Goal: Task Accomplishment & Management: Use online tool/utility

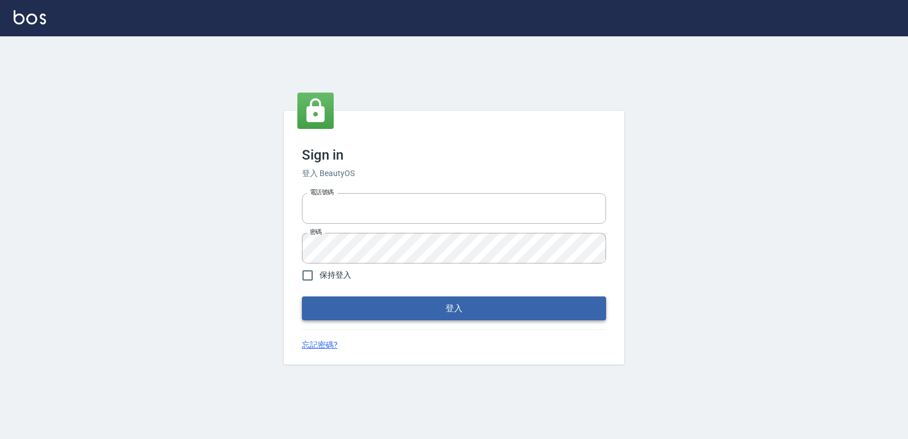
type input "0223312194"
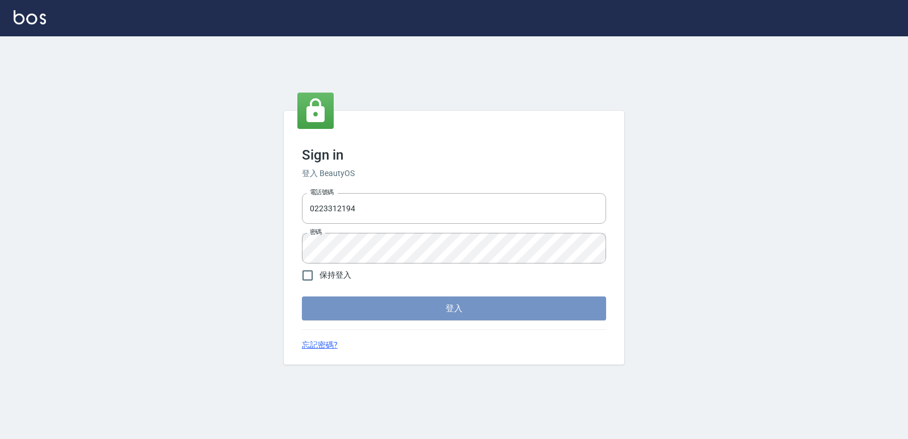
click at [346, 314] on button "登入" at bounding box center [454, 308] width 304 height 24
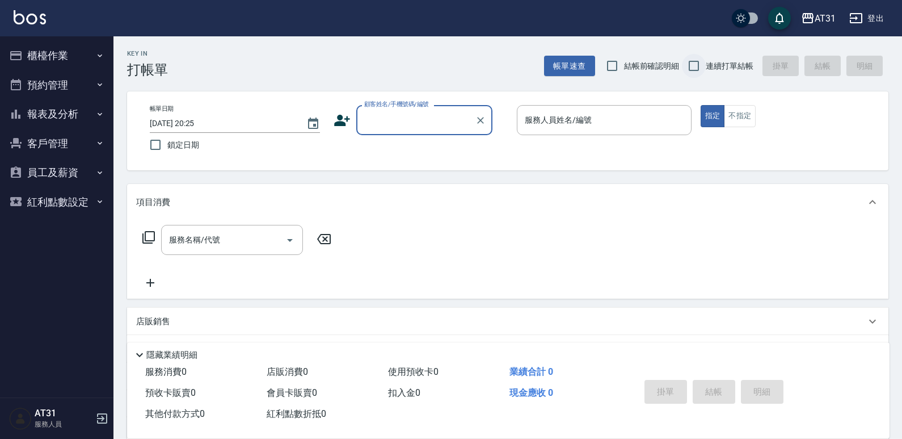
click at [701, 66] on input "連續打單結帳" at bounding box center [694, 66] width 24 height 24
checkbox input "true"
click at [373, 130] on input "顧客姓名/手機號碼/編號" at bounding box center [415, 120] width 109 height 20
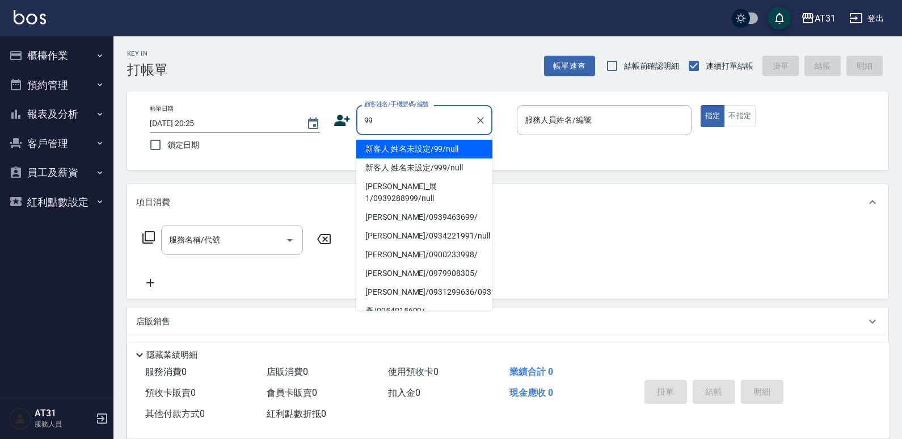
type input "新客人 姓名未設定/99/null"
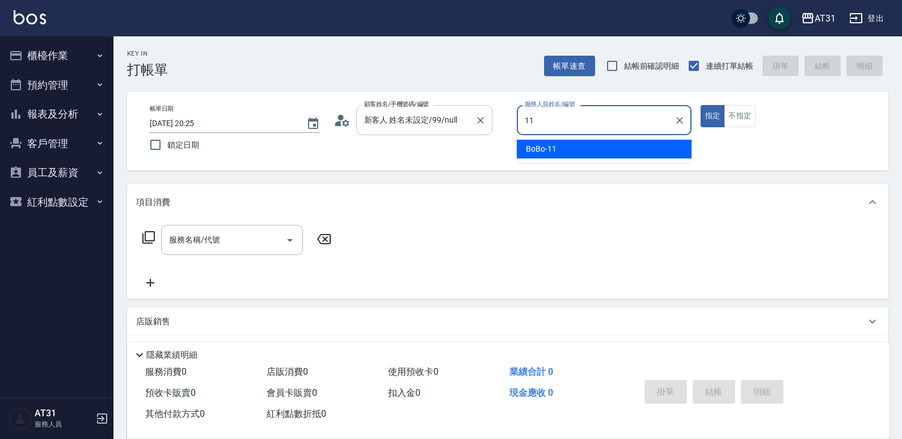
type input "BoBo-11"
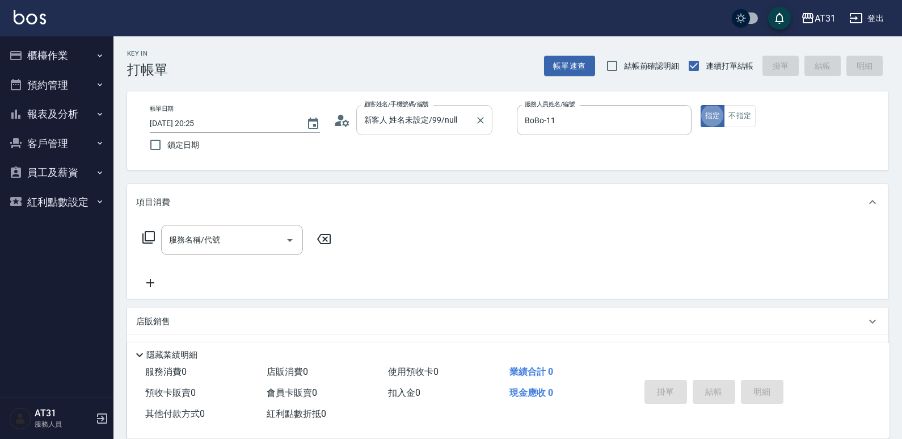
type button "true"
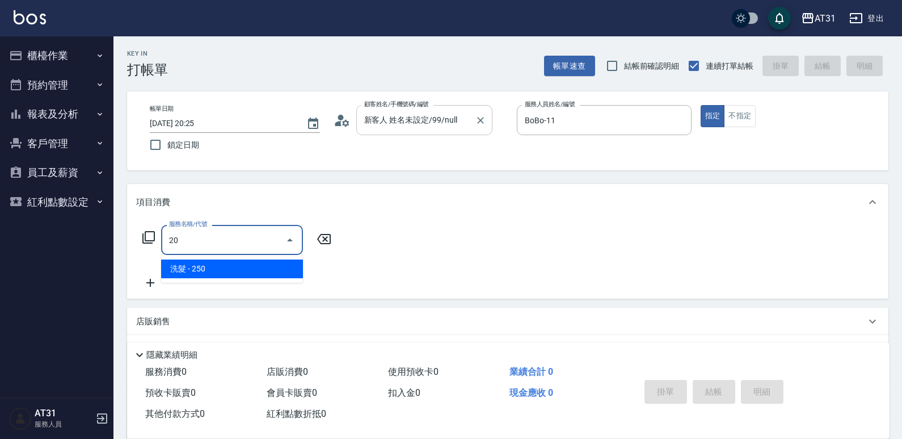
type input "201"
type input "20"
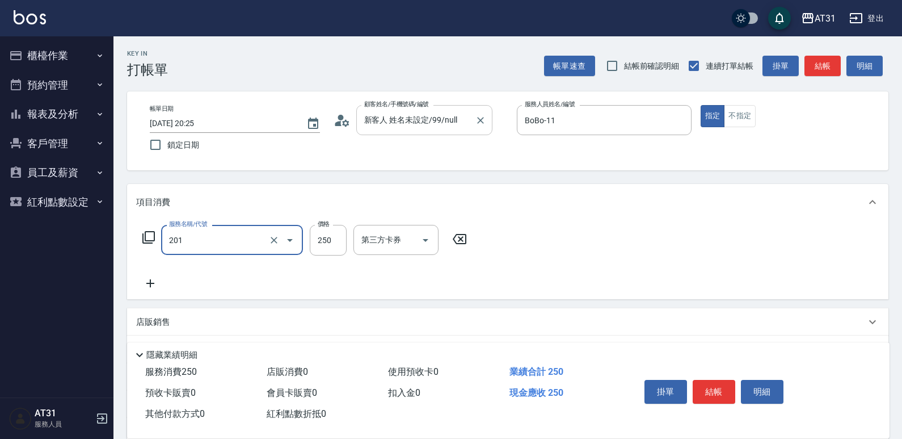
type input "洗髮(201)"
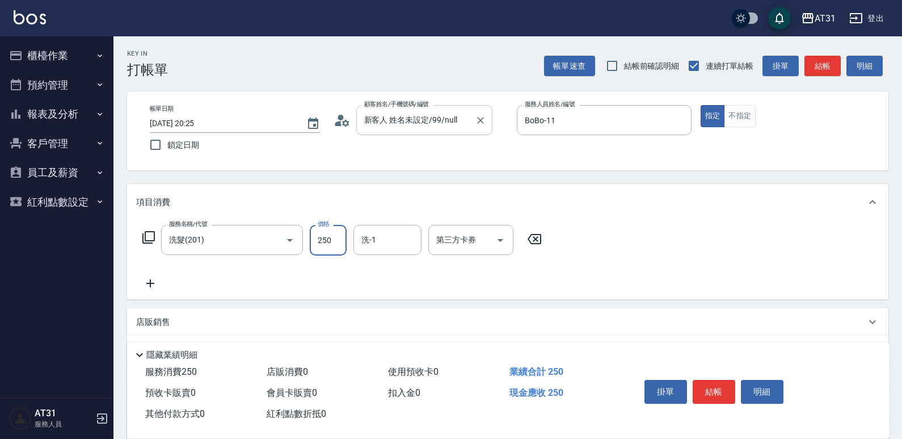
type input "2"
type input "0"
type input "25"
type input "20"
type input "250"
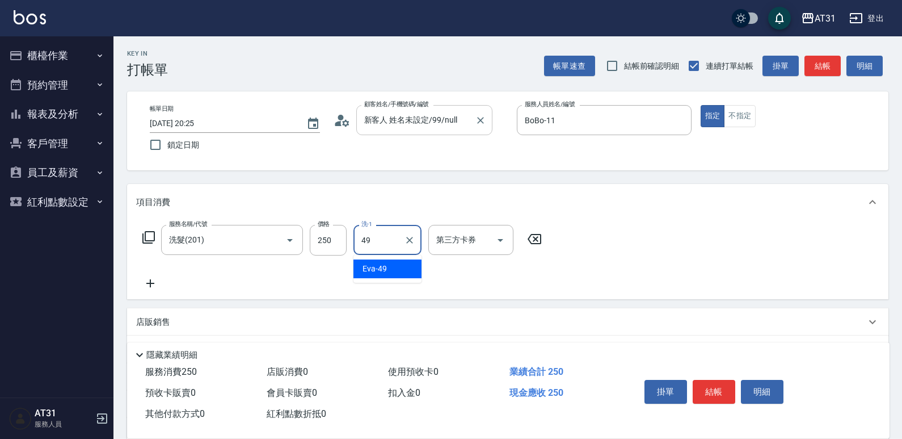
type input "[PERSON_NAME]-49"
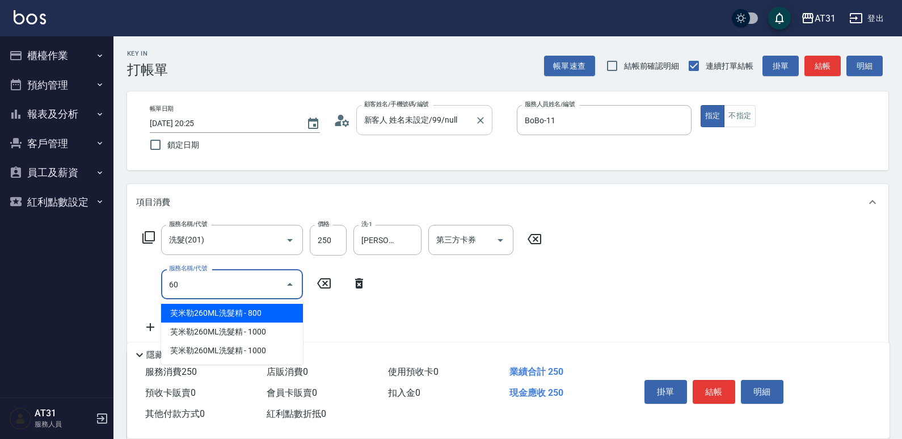
type input "608"
type input "120"
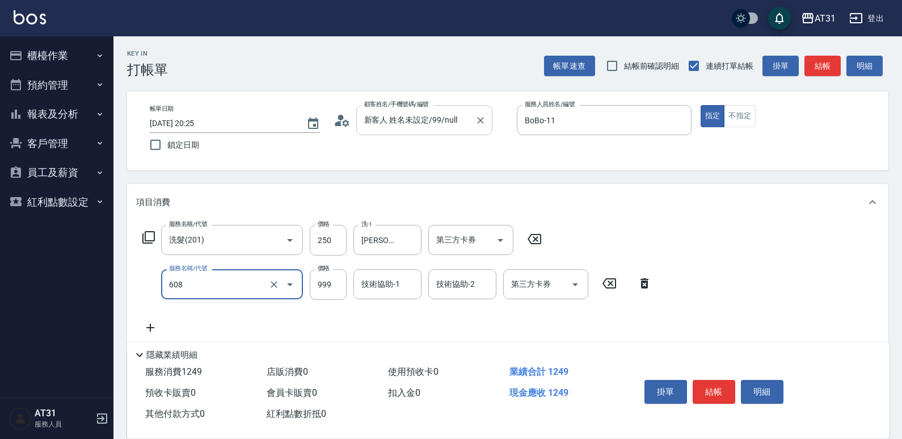
type input "自購二段(608)"
type input "20"
type input "0"
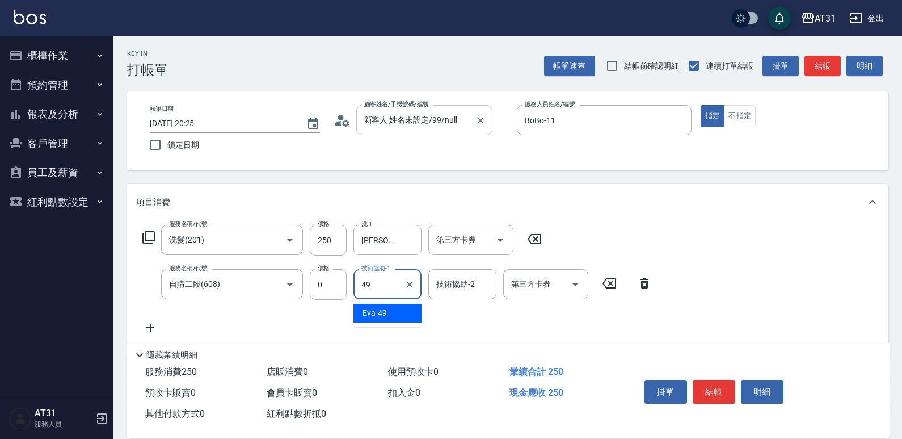
type input "[PERSON_NAME]-49"
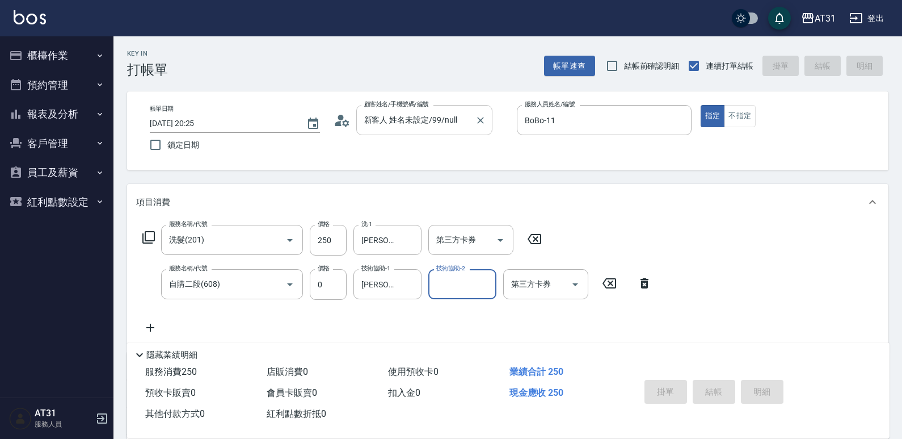
type input "[DATE] 20:26"
type input "0"
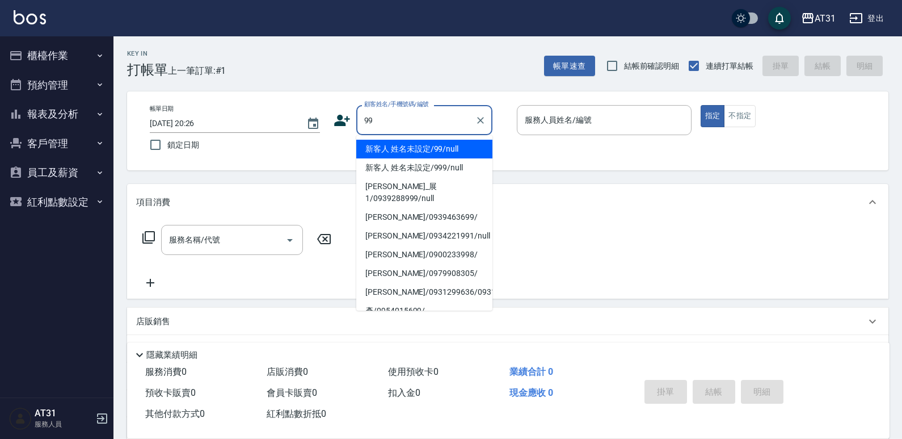
type input "新客人 姓名未設定/99/null"
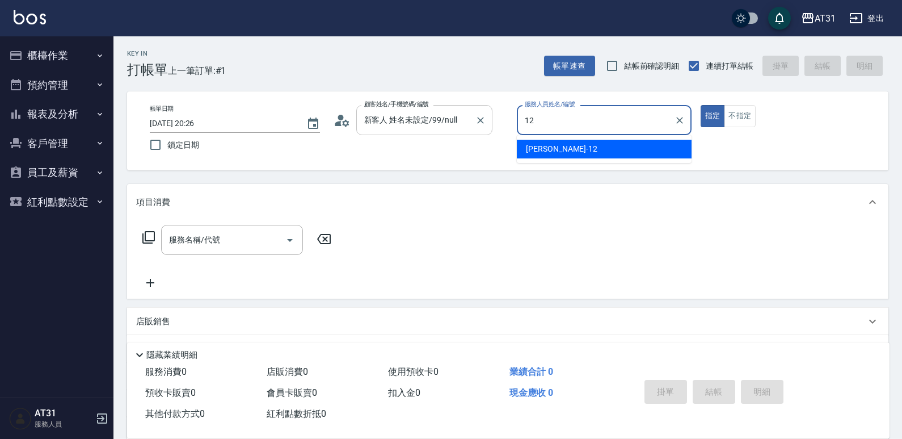
type input "[PERSON_NAME]-12"
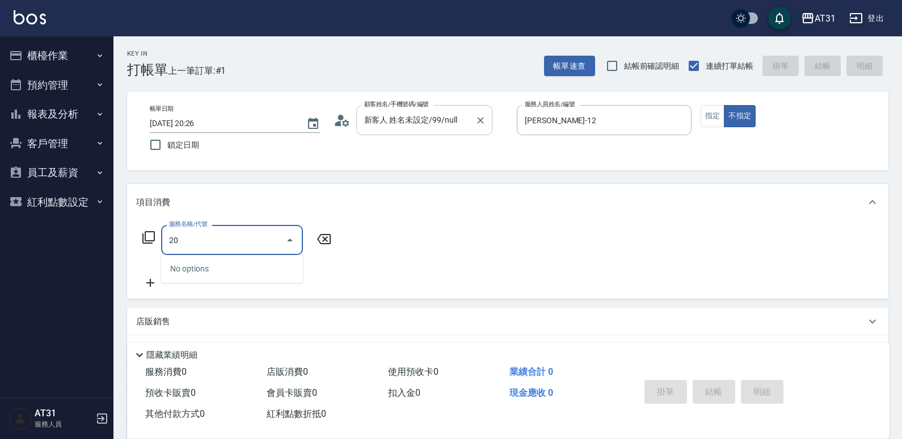
type input "201"
type input "20"
type input "洗髮(201)"
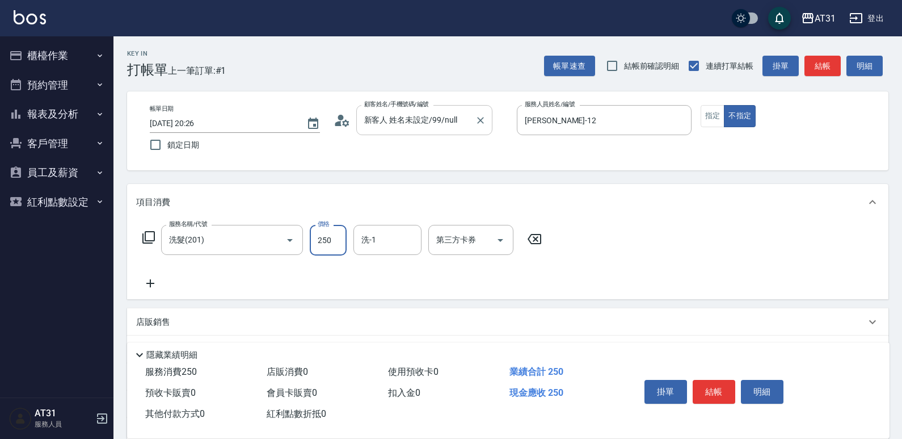
type input "0"
type input "30"
type input "300"
type input "Eva-49"
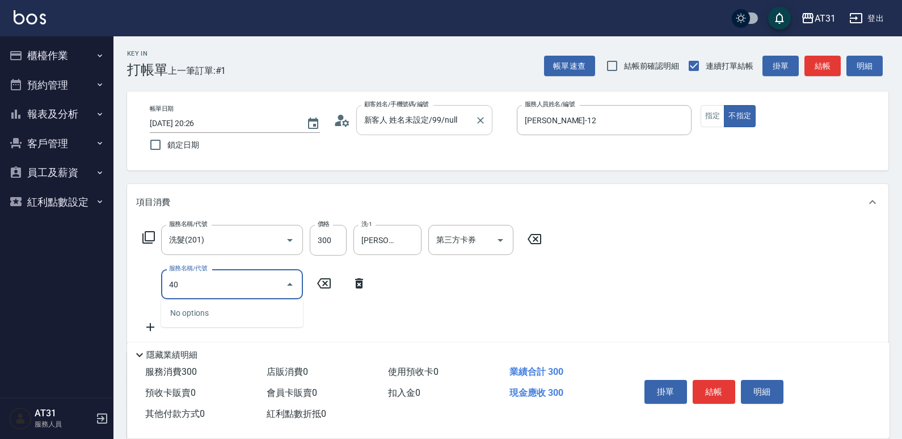
type input "401"
type input "50"
type input "剪髮(401)"
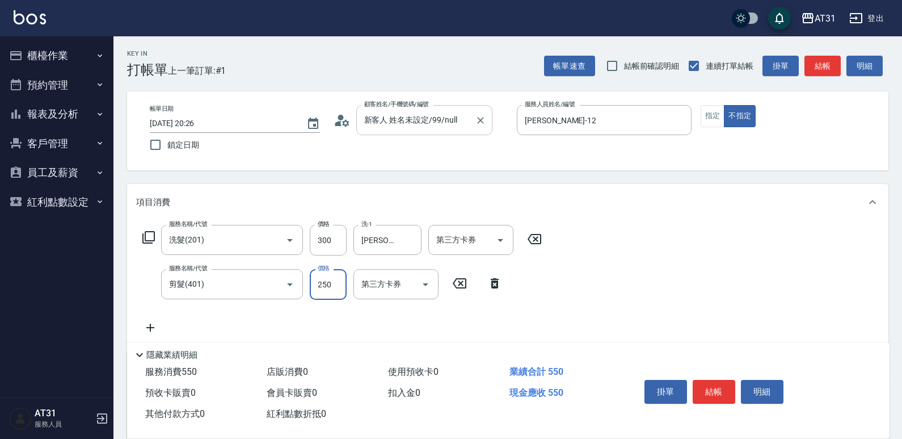
type input "30"
type input "60"
type input "300"
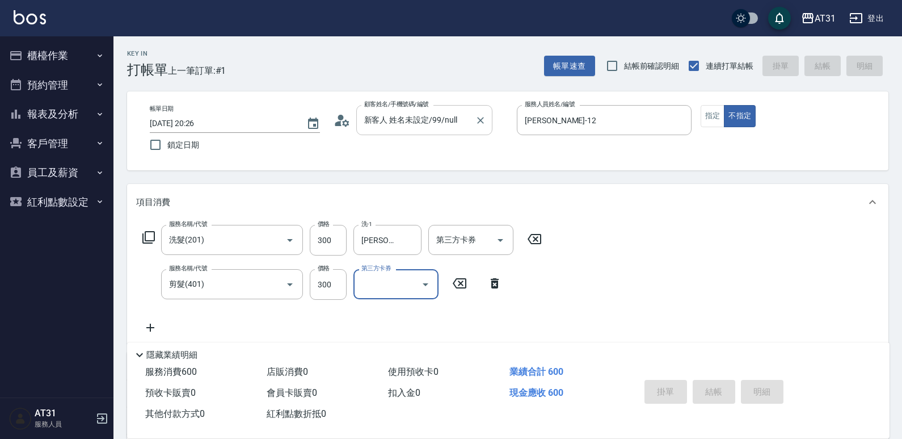
type input "0"
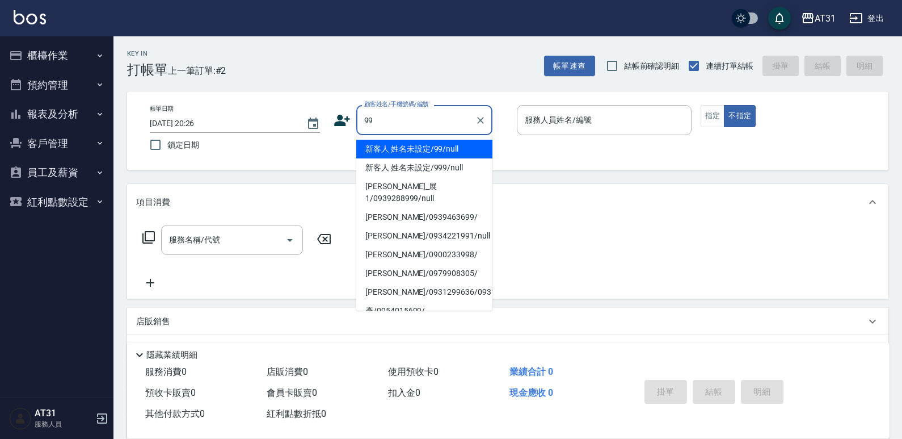
type input "新客人 姓名未設定/99/null"
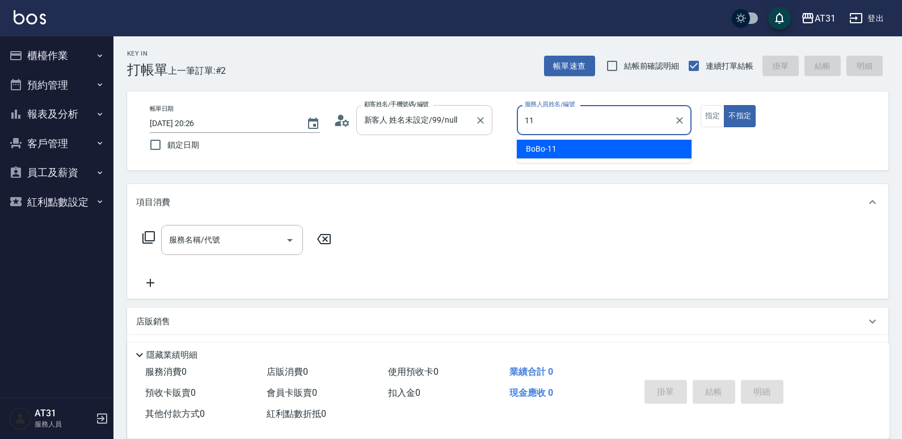
type input "BoBo-11"
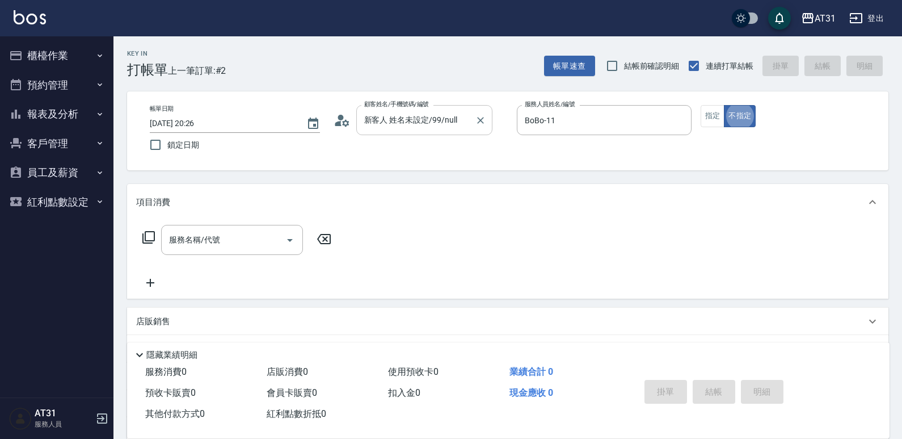
type button "false"
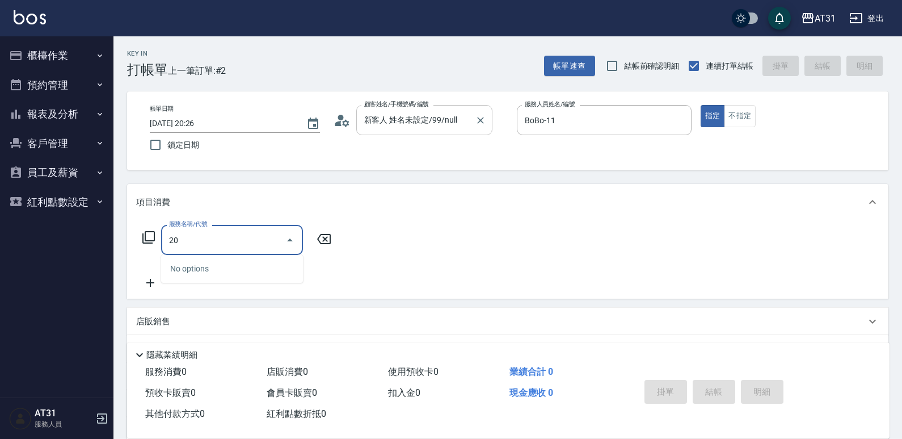
type input "201"
type input "20"
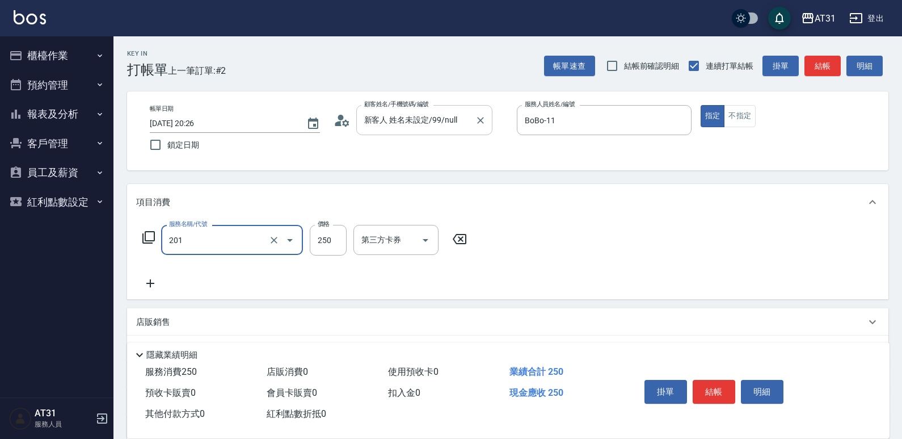
type input "洗髮(201)"
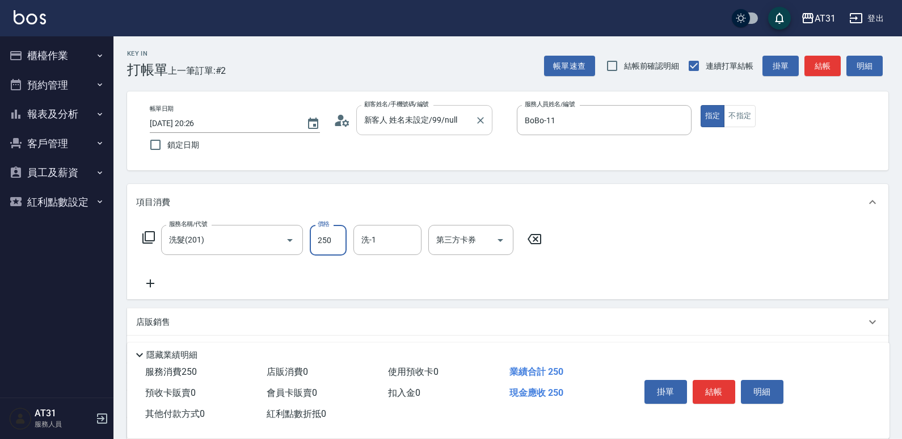
type input "0"
type input "30"
type input "300"
type input "Eva-49"
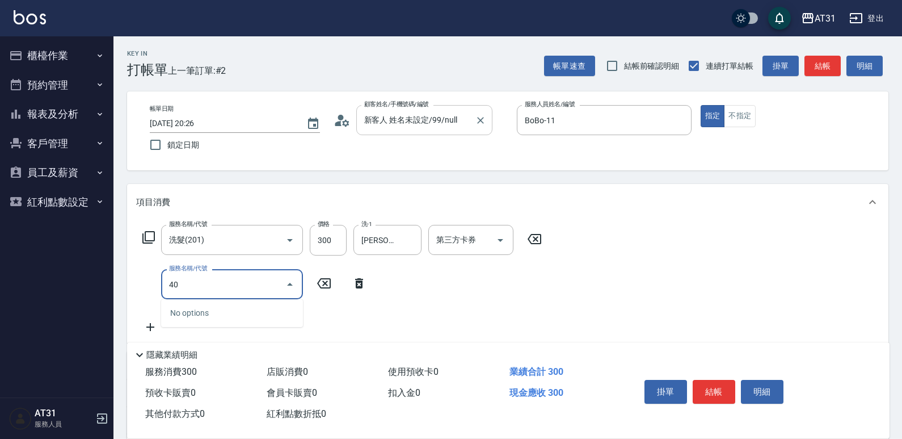
type input "401"
type input "50"
type input "剪髮(401)"
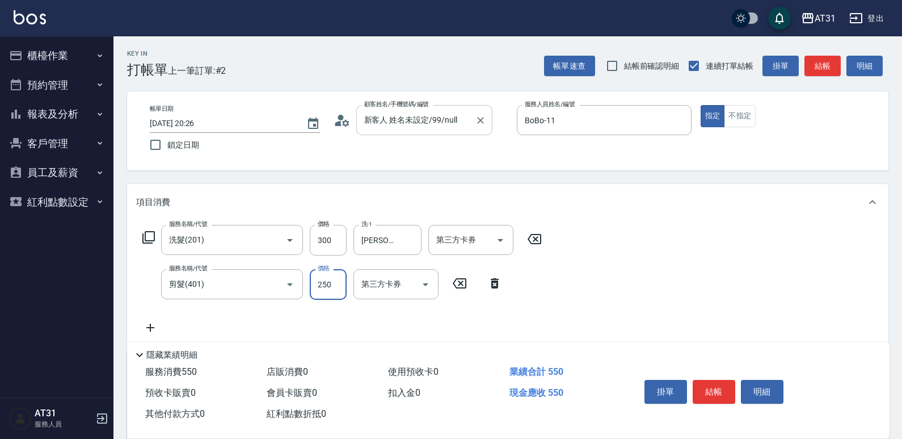
type input "4"
type input "30"
type input "40"
type input "70"
type input "400"
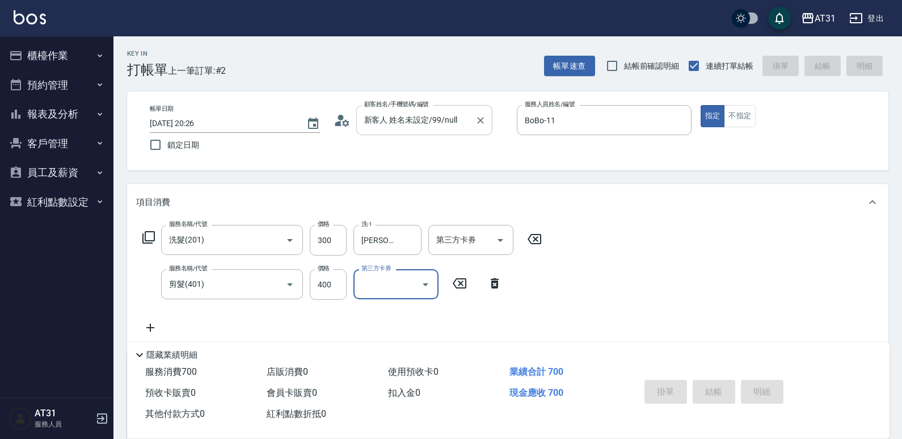
type input "0"
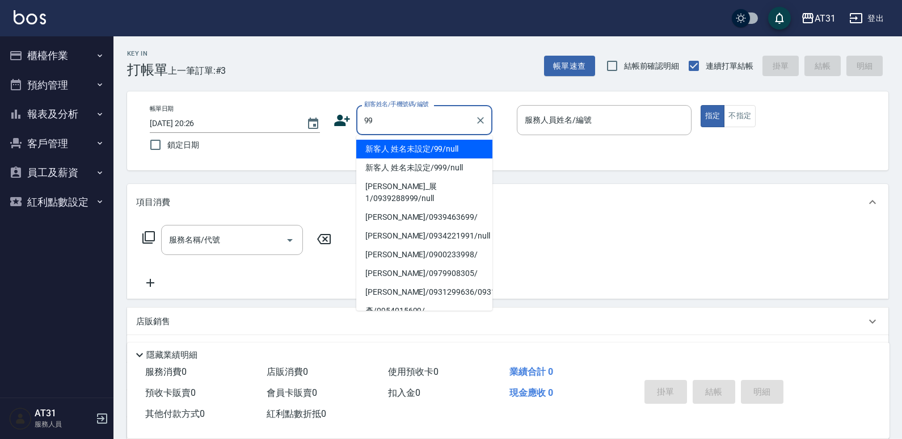
type input "新客人 姓名未設定/99/null"
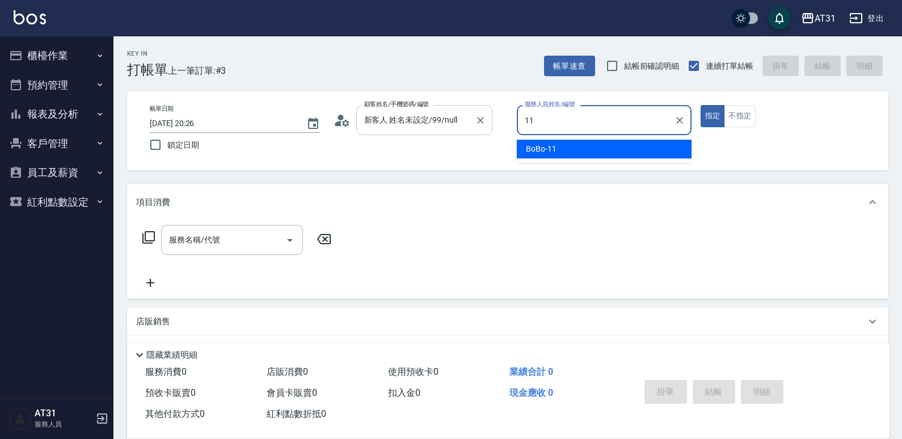
type input "BoBo-11"
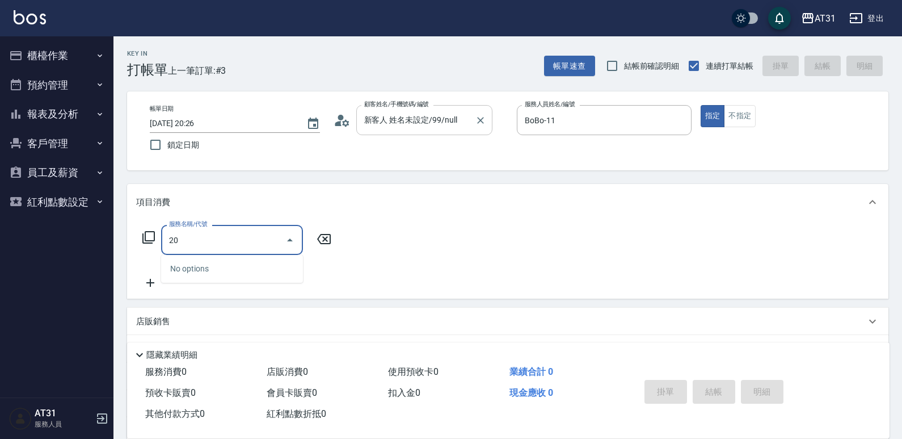
type input "2"
type input "301"
type input "160"
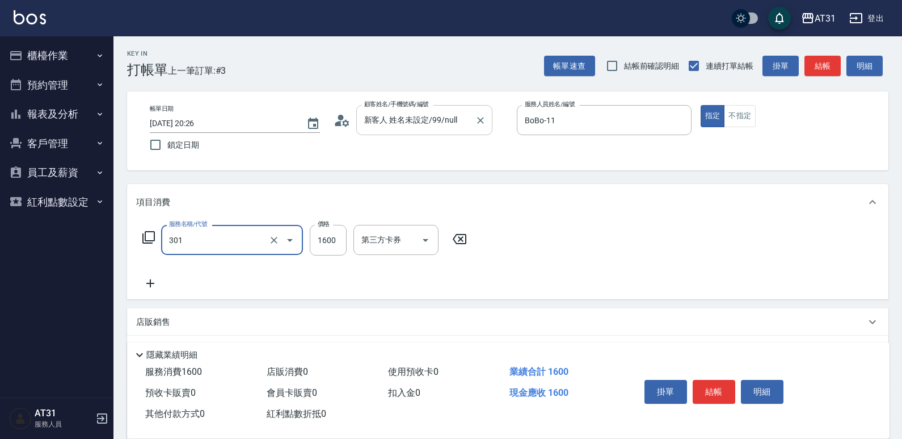
type input "燙髮(301)"
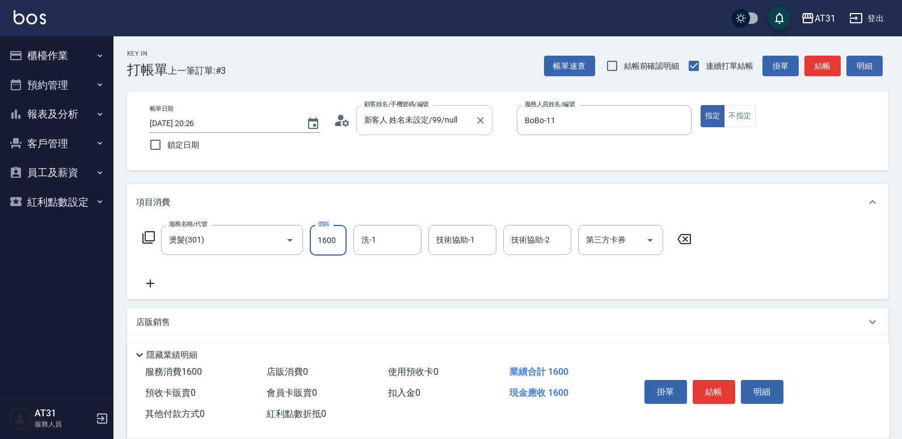
type input "0"
type input "15"
type input "10"
type input "150"
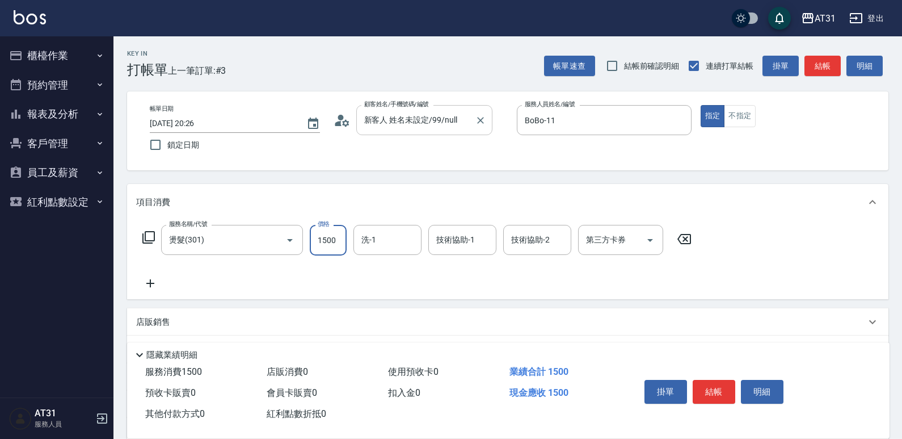
type input "1500"
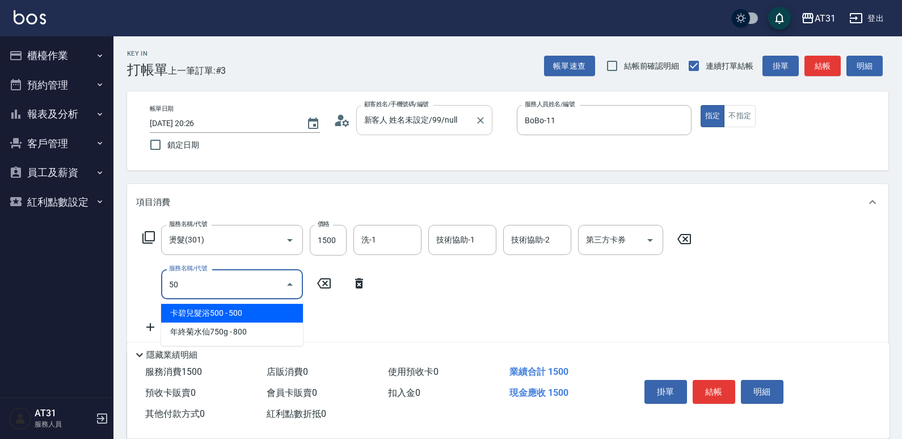
type input "501"
type input "310"
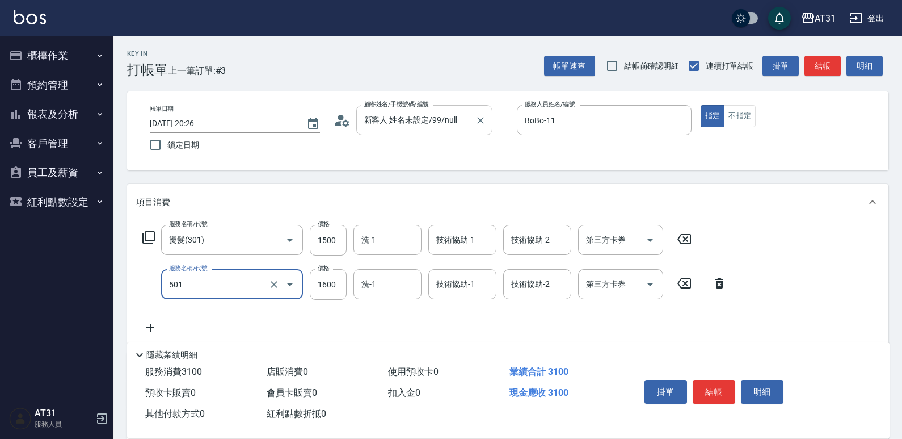
type input "染髮(501)"
type input "150"
type input "15"
type input "160"
type input "150"
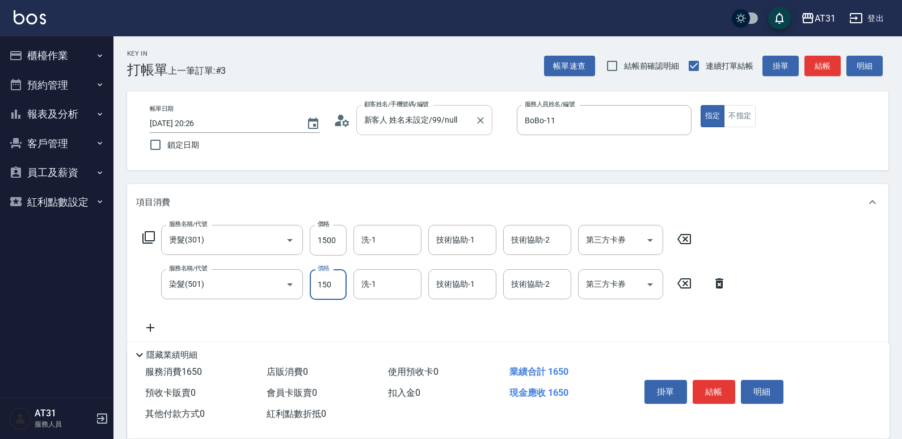
type input "300"
type input "1500"
type input "Eva-49"
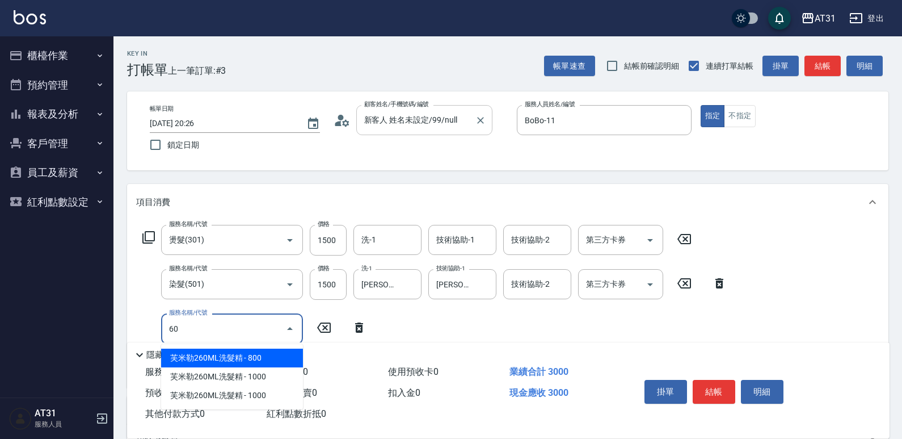
type input "608"
type input "390"
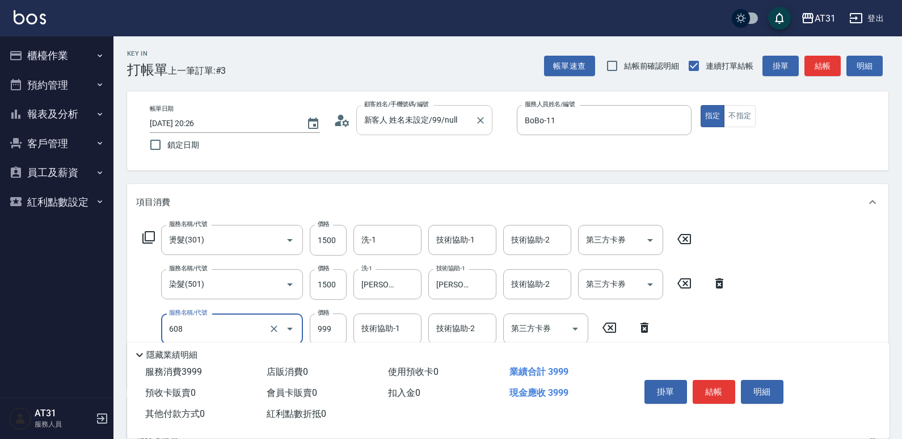
type input "自購二段(608)"
type input "1"
type input "300"
type input "10"
type input "310"
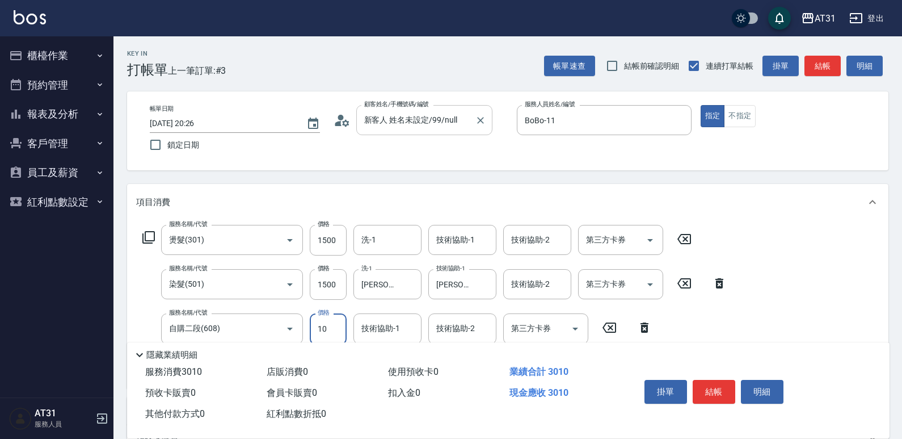
type input "100"
type input "400"
type input "1000"
type input "Eva-49"
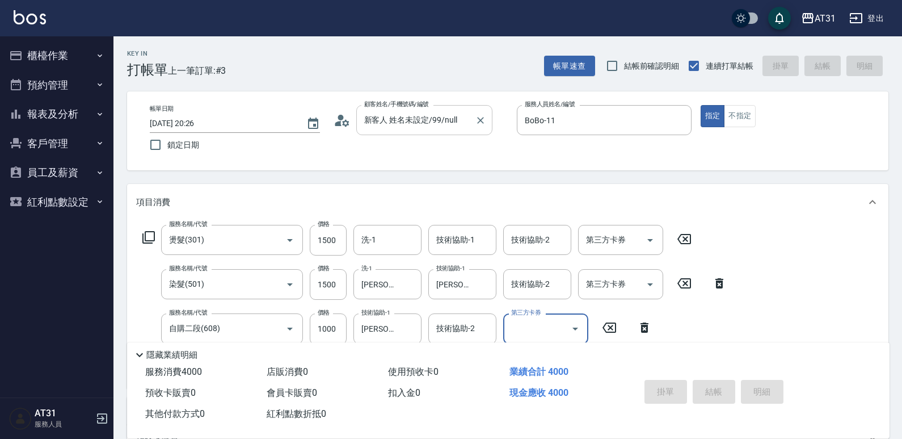
type input "2025/10/08 20:27"
type input "0"
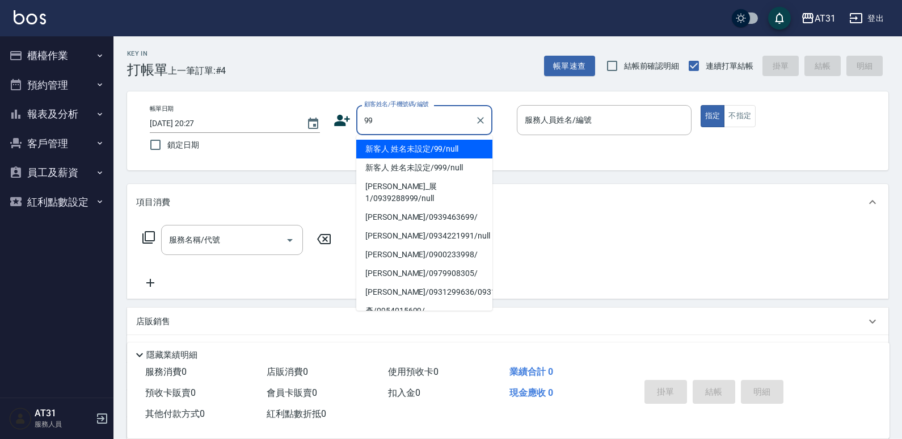
type input "新客人 姓名未設定/99/null"
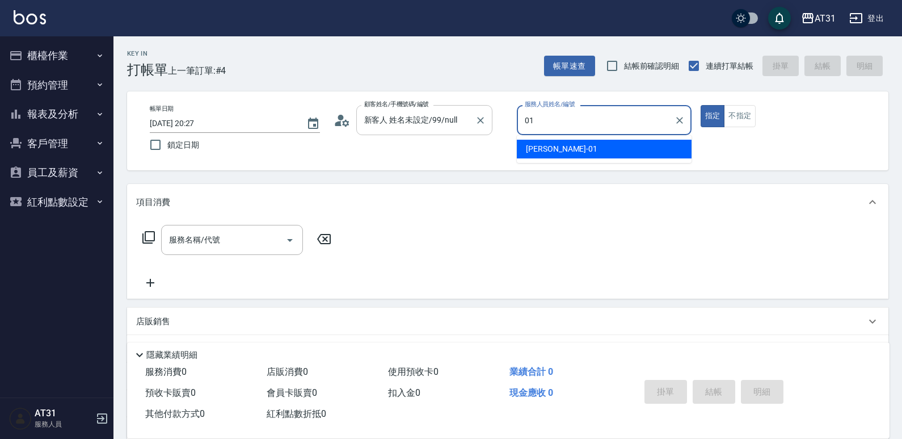
type input "Andy-01"
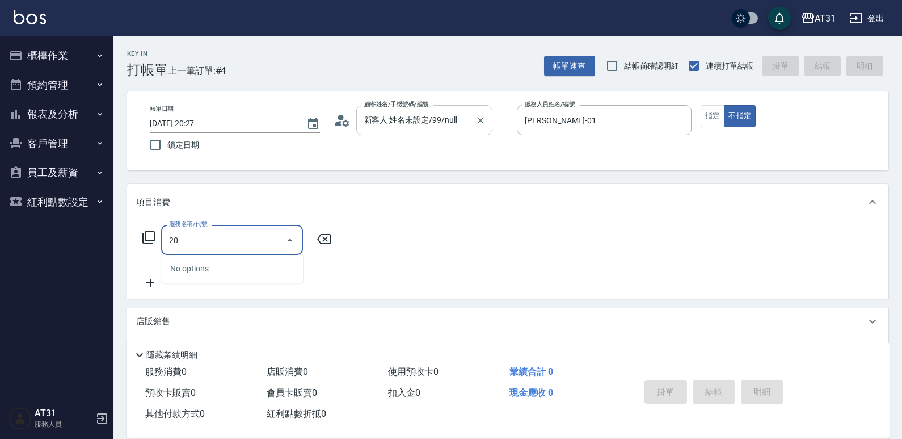
type input "201"
type input "20"
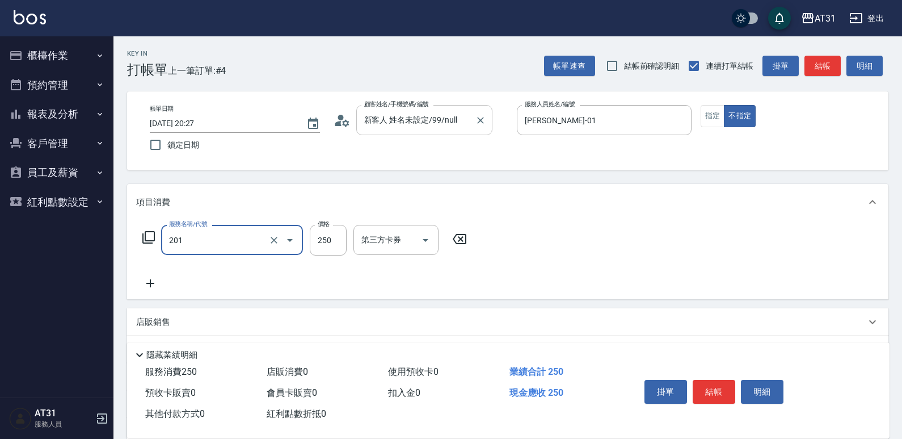
type input "洗髮(201)"
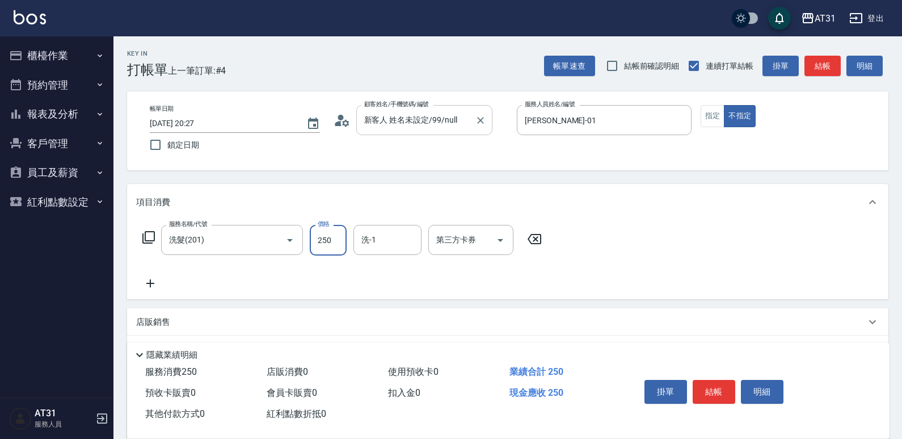
type input "0"
type input "50"
type input "500"
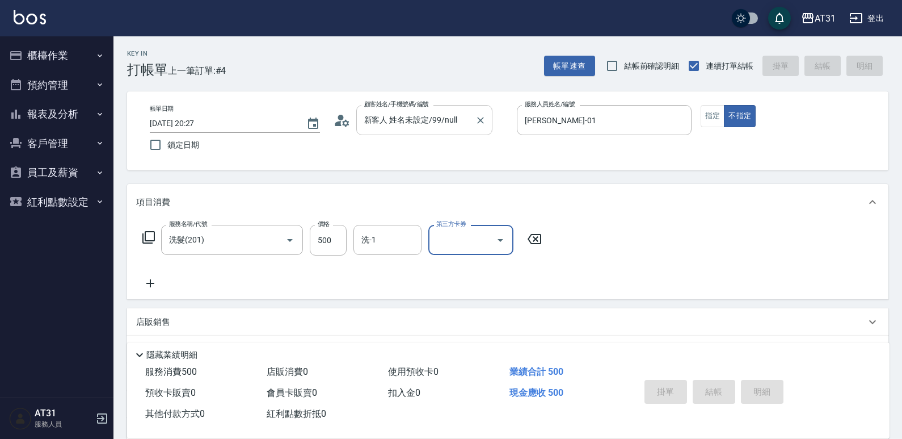
type input "0"
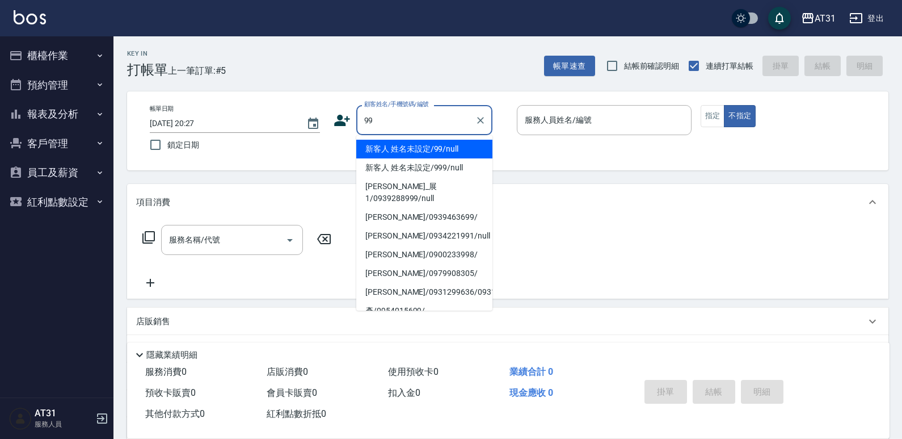
type input "新客人 姓名未設定/99/null"
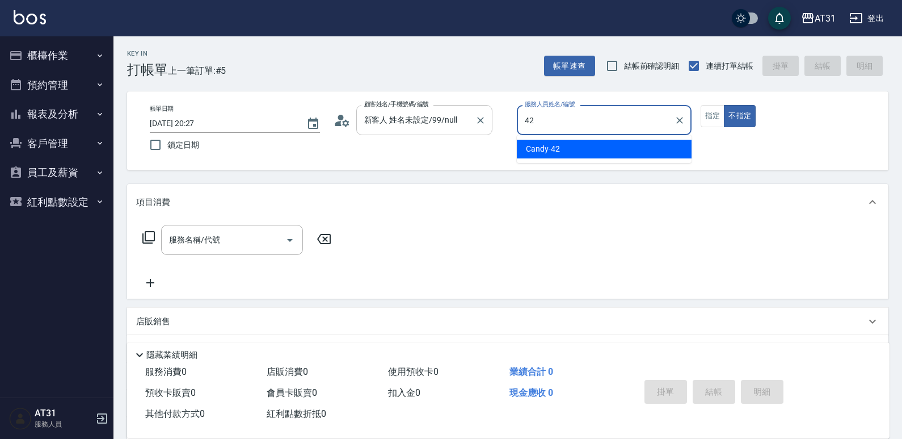
type input "Candy-42"
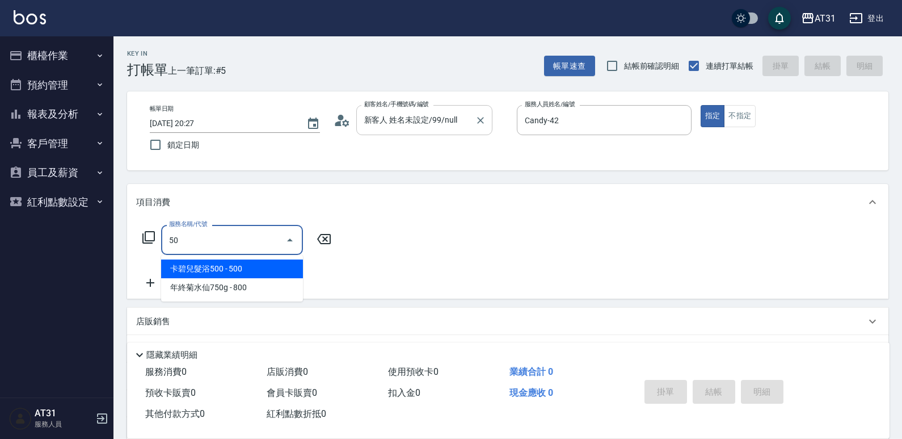
type input "501"
type input "160"
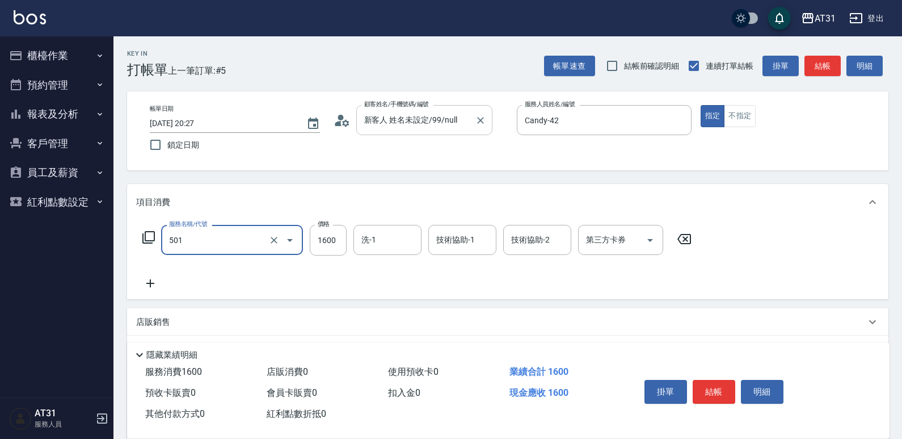
type input "染髮(501)"
type input "0"
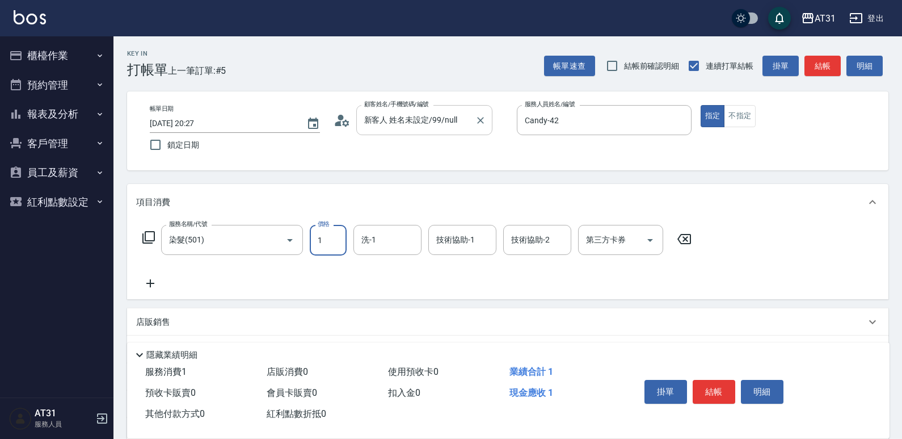
type input "15"
type input "10"
type input "150"
type input "1500"
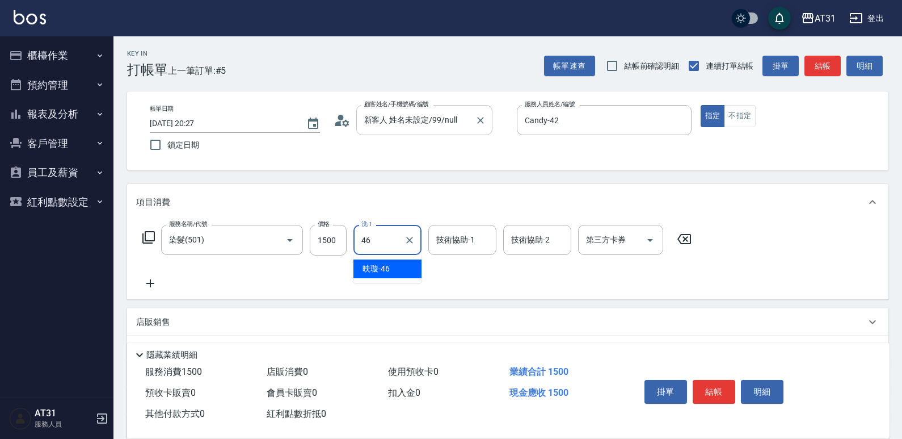
type input "映璇-46"
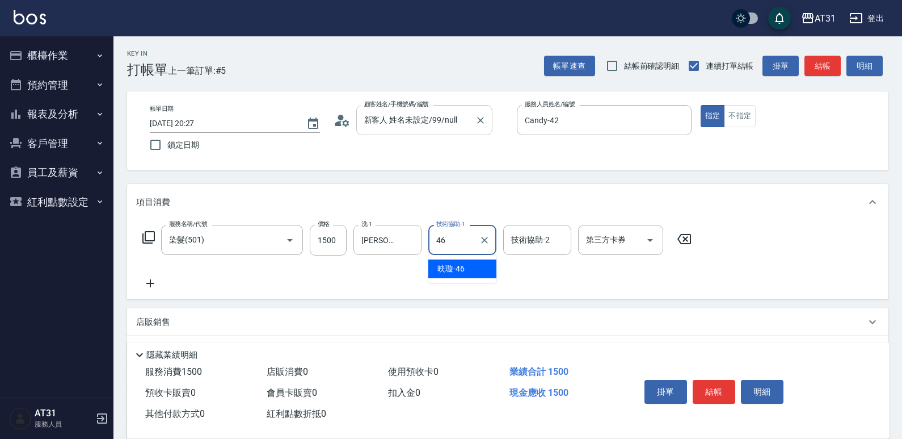
type input "映璇-46"
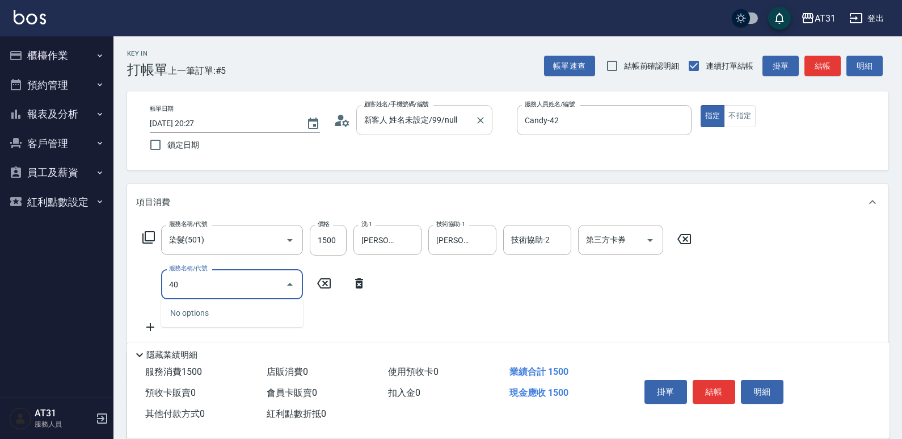
type input "401"
type input "170"
type input "剪髮(401)"
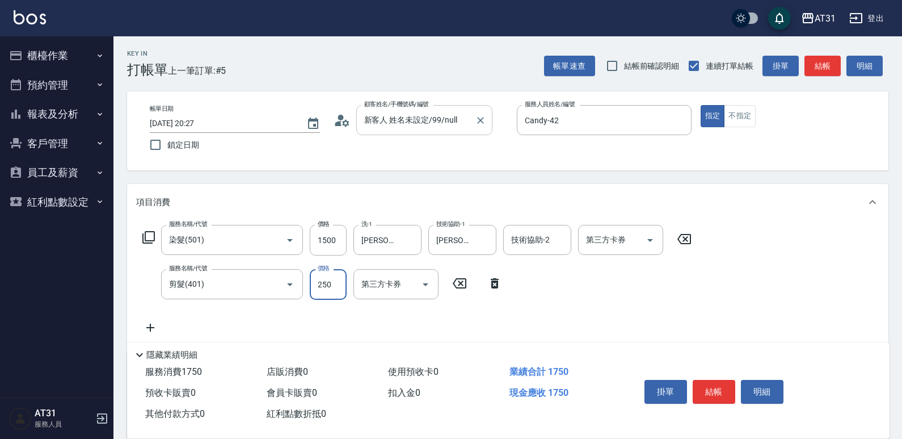
type input "150"
type input "300"
type input "180"
type input "300"
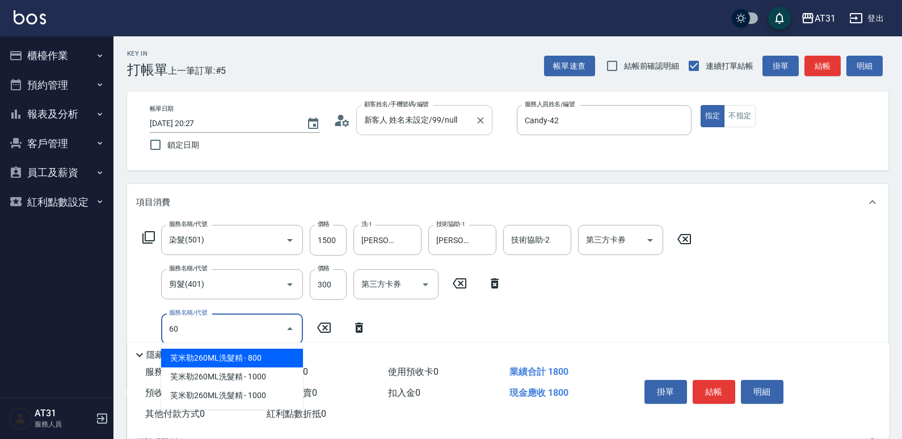
type input "608"
type input "270"
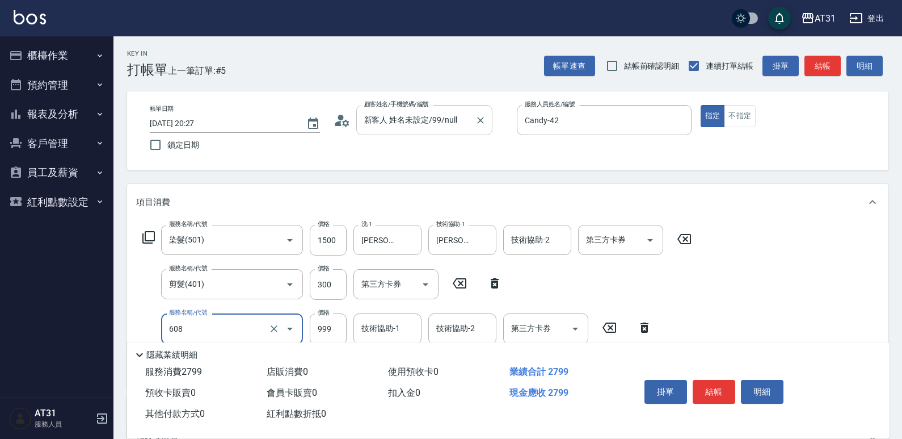
type input "自購二段(608)"
type input "1"
type input "180"
type input "150"
type input "190"
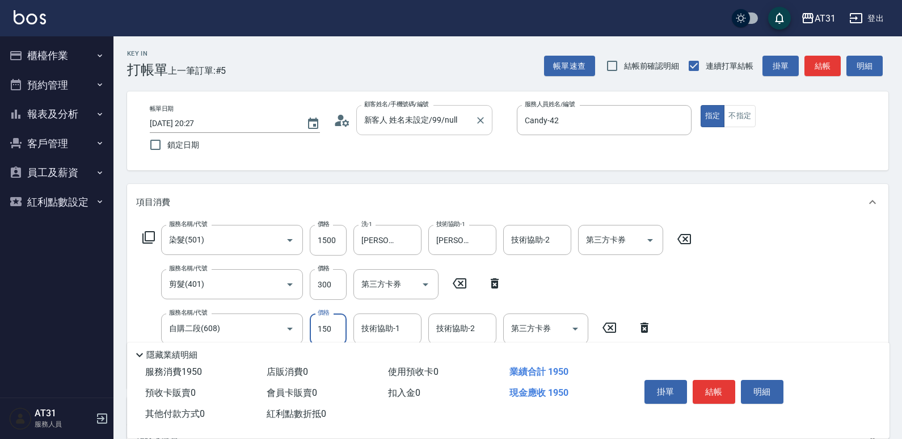
type input "1500"
type input "330"
type input "1500"
type input "映璇-46"
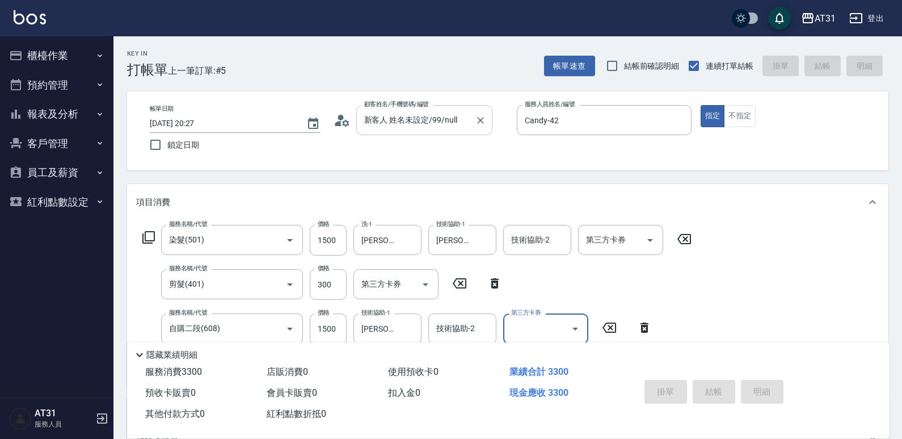
type input "2025/10/08 20:28"
type input "0"
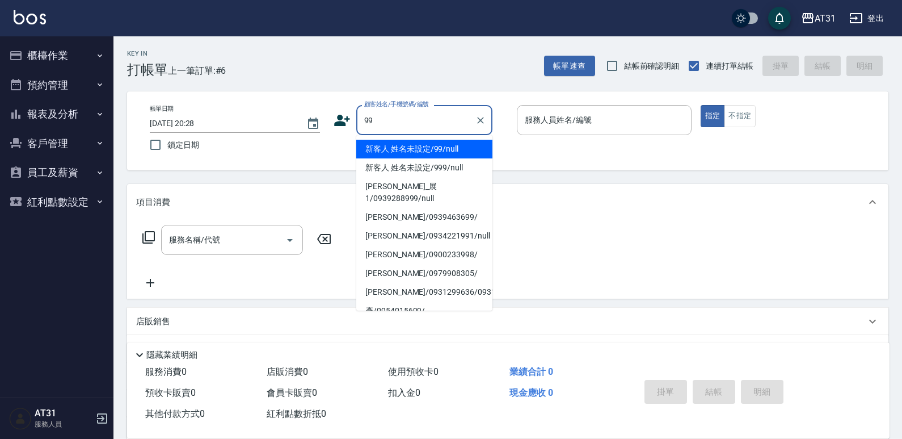
type input "新客人 姓名未設定/99/null"
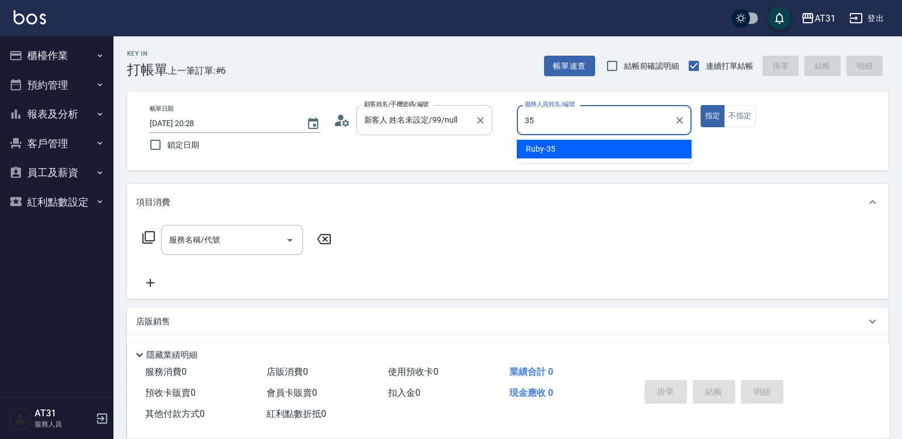
type input "Ruby-35"
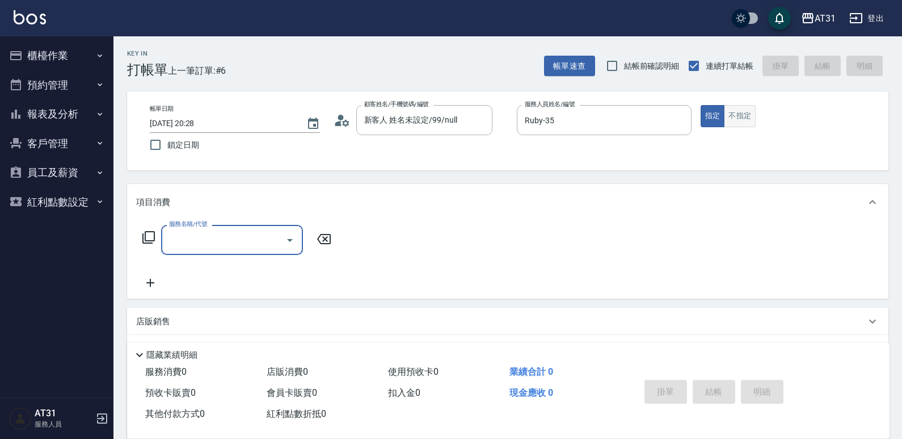
click at [727, 120] on button "不指定" at bounding box center [740, 116] width 32 height 22
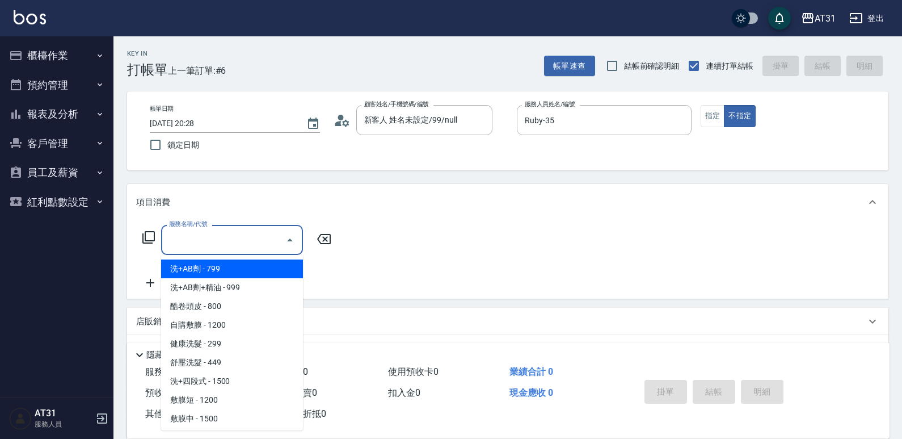
click at [176, 234] on input "服務名稱/代號" at bounding box center [223, 240] width 115 height 20
type input "洗+AB劑(101)"
type input "70"
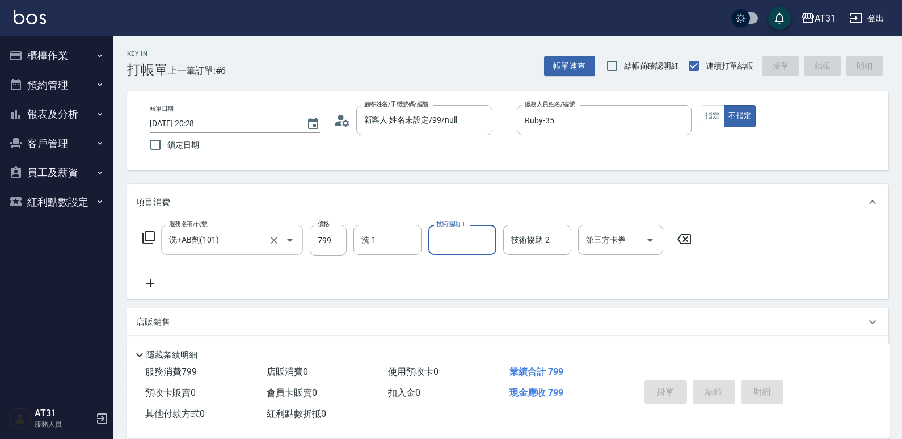
type input "0"
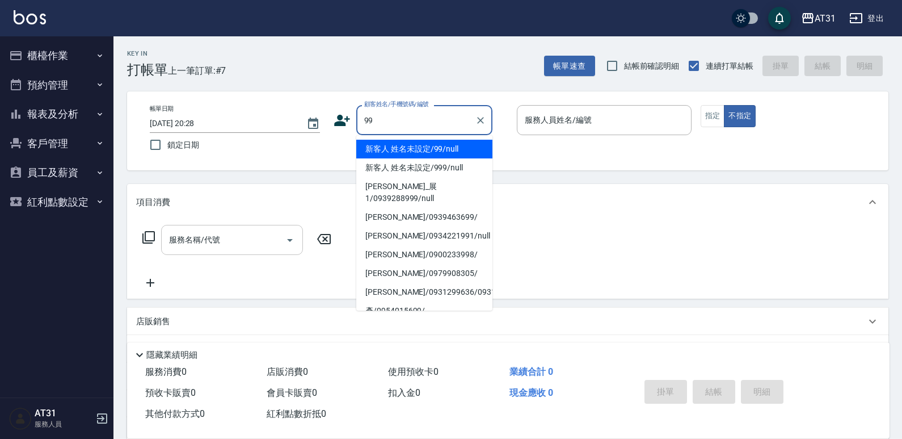
type input "新客人 姓名未設定/99/null"
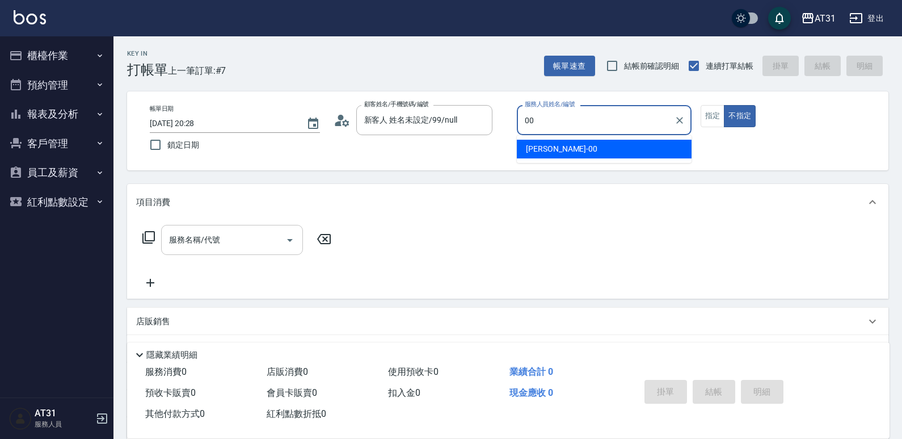
type input "Jason-00"
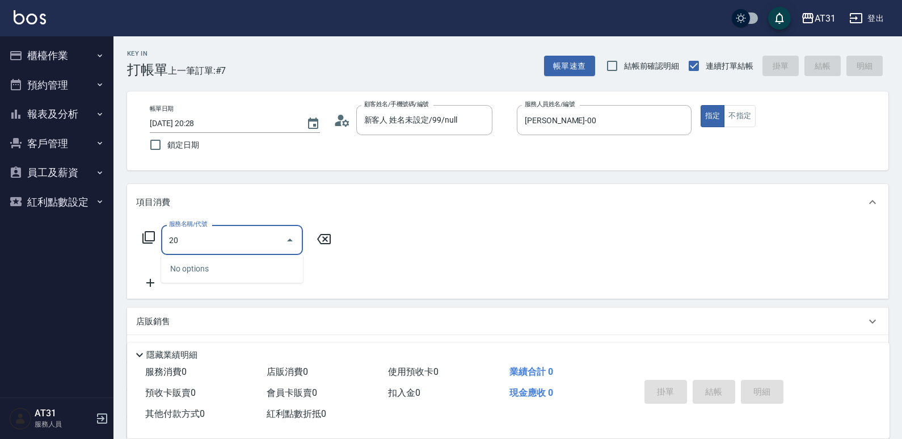
type input "201"
type input "20"
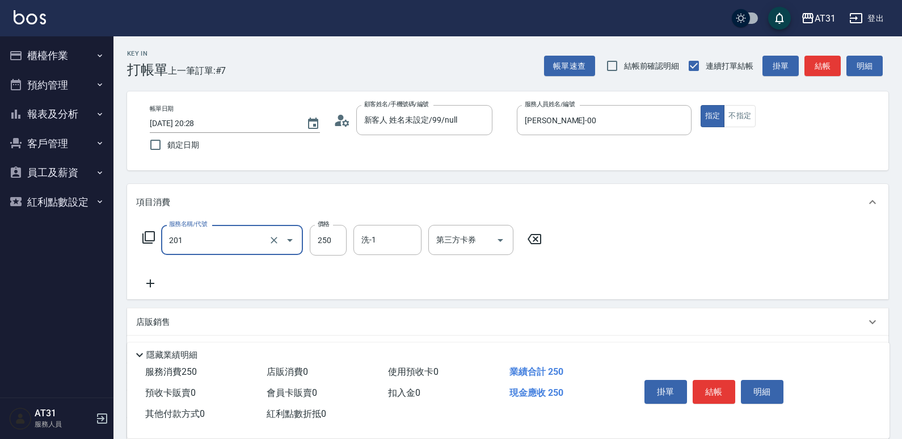
type input "洗髮(201)"
type input "0"
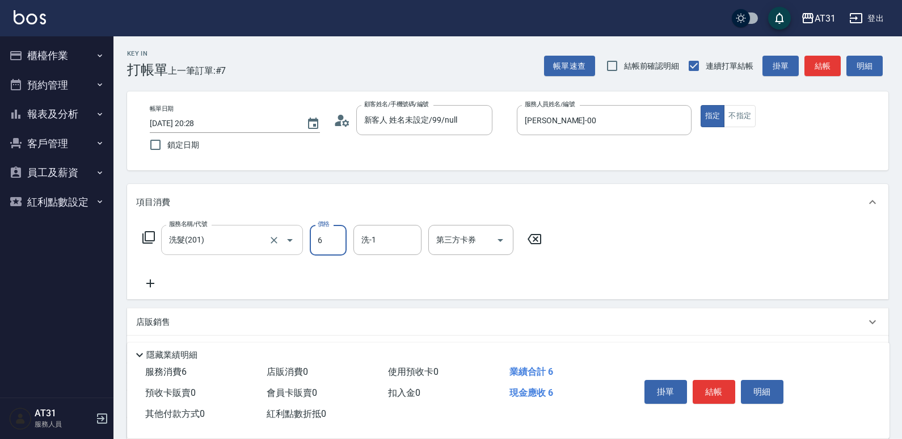
type input "60"
type input "600"
type input "Candy-42"
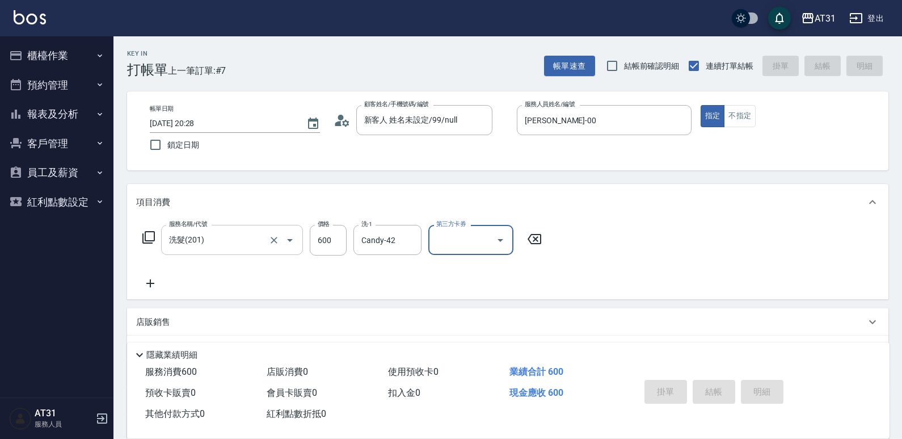
type input "2025/10/08 20:29"
type input "0"
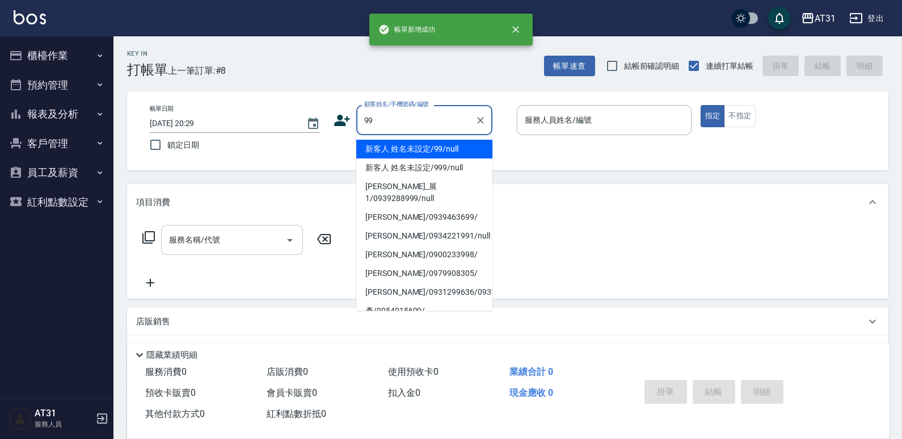
type input "新客人 姓名未設定/99/null"
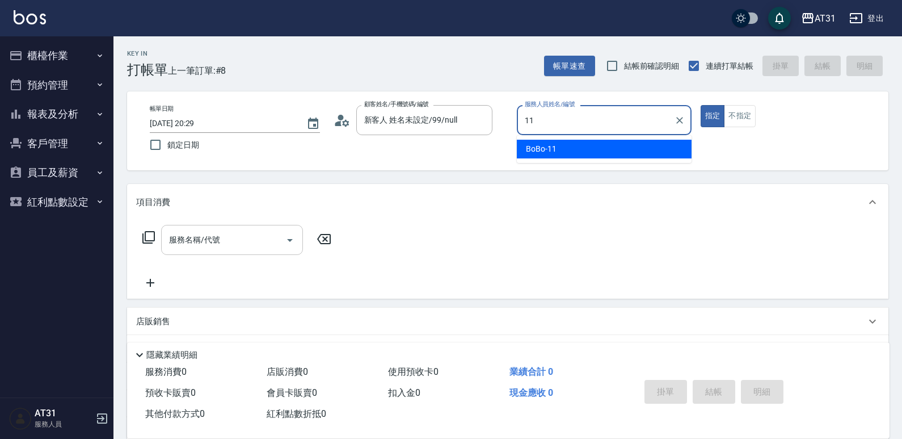
type input "BoBo-11"
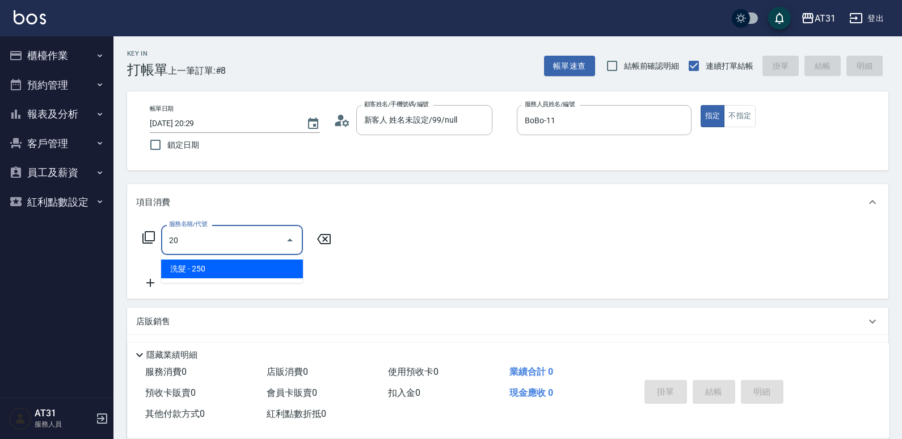
type input "201"
type input "20"
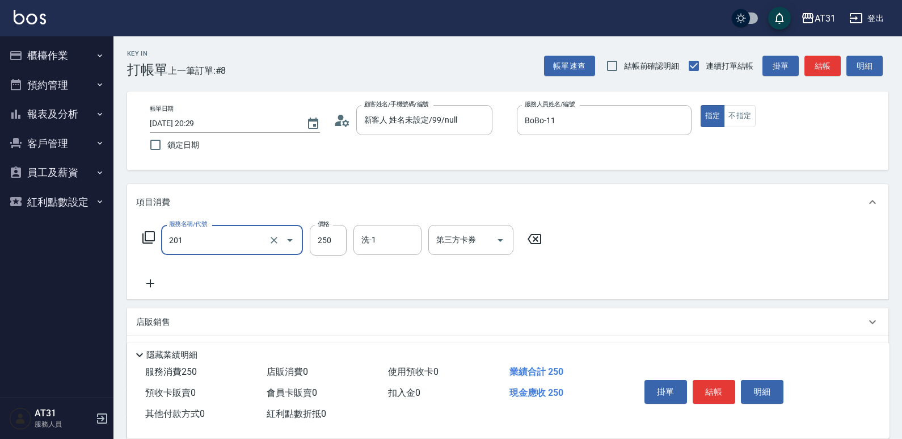
type input "洗髮(201)"
type input "0"
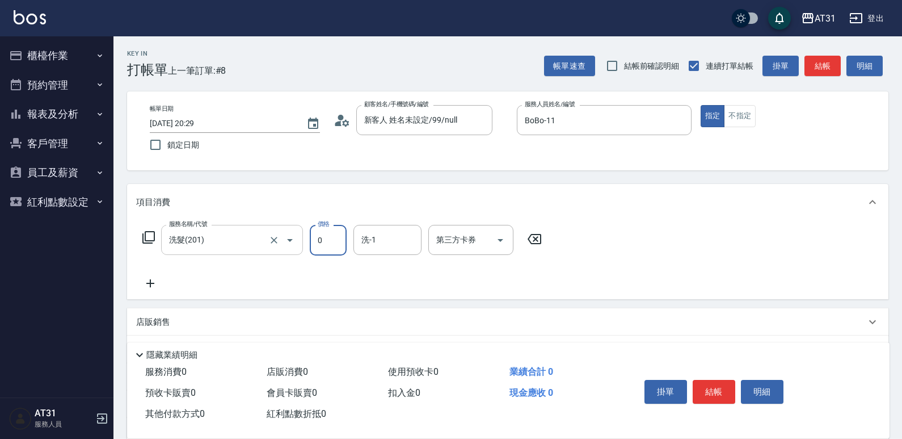
type input "33"
type input "30"
type input "330"
type input "0"
type input "30"
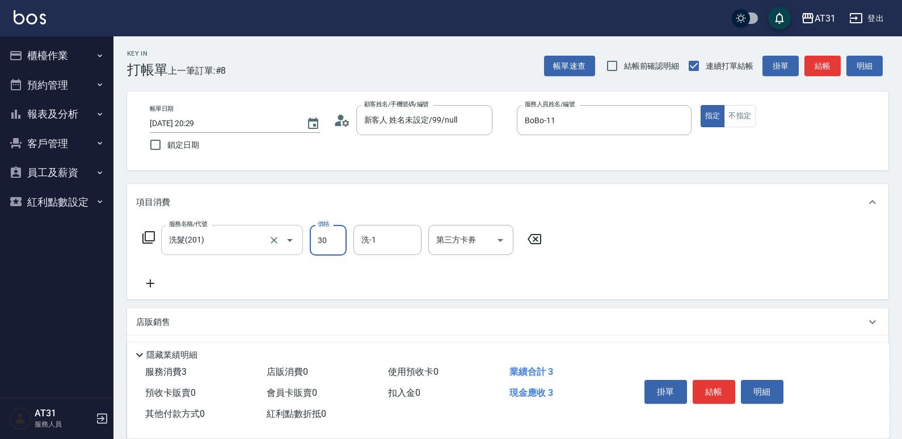
type input "30"
type input "300"
type input "Eva-49"
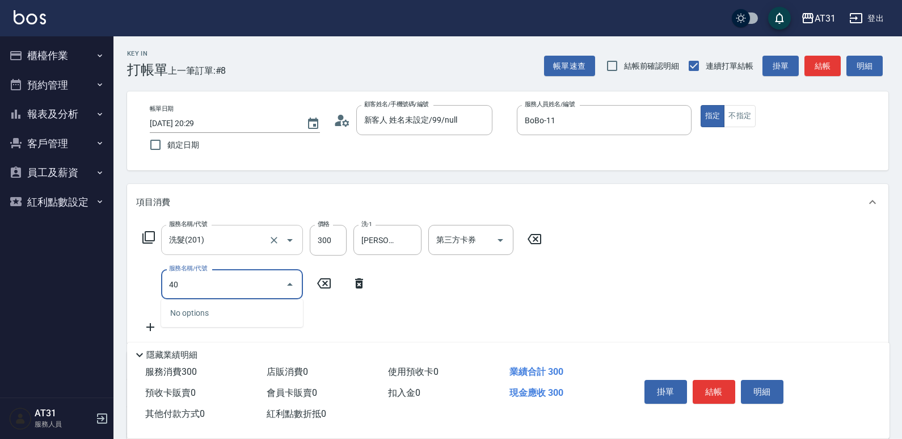
type input "401"
type input "50"
type input "剪髮(401)"
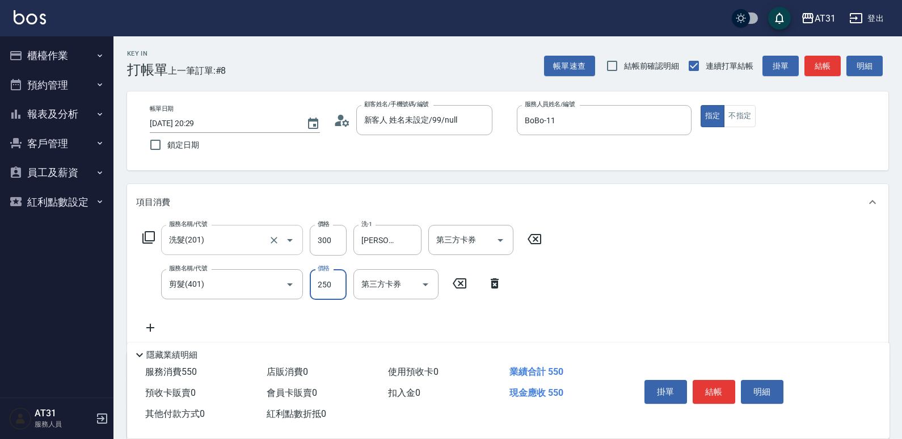
type input "30"
type input "40"
type input "70"
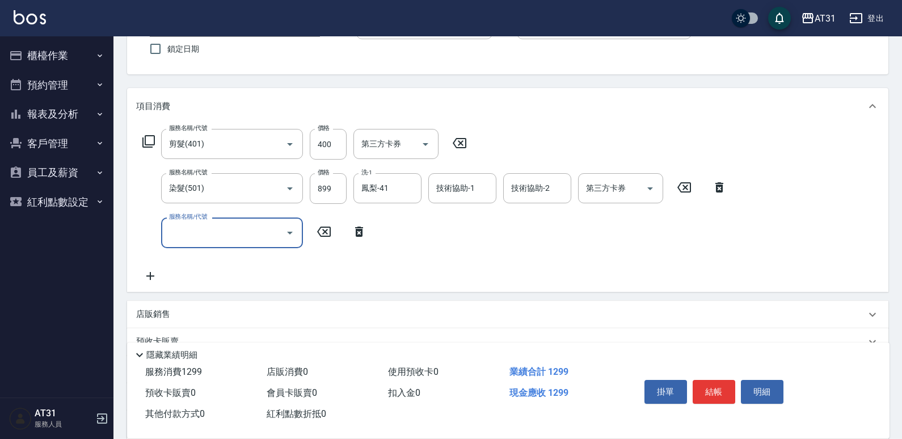
scroll to position [227, 0]
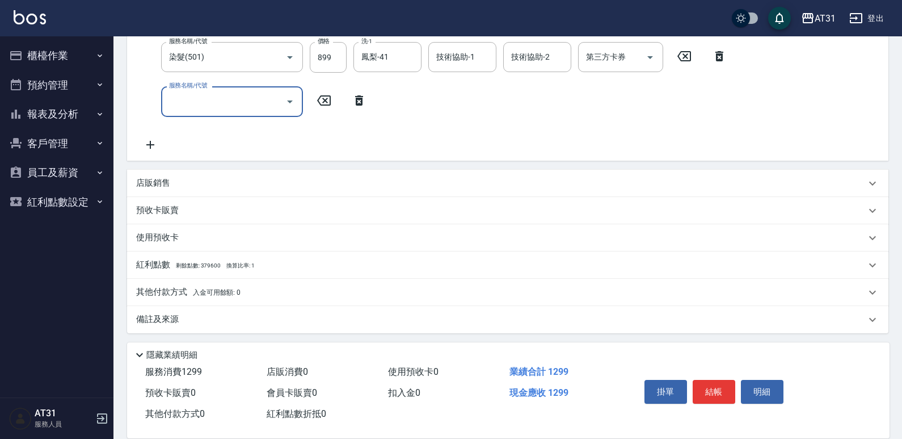
click at [172, 176] on div "店販銷售" at bounding box center [507, 183] width 761 height 27
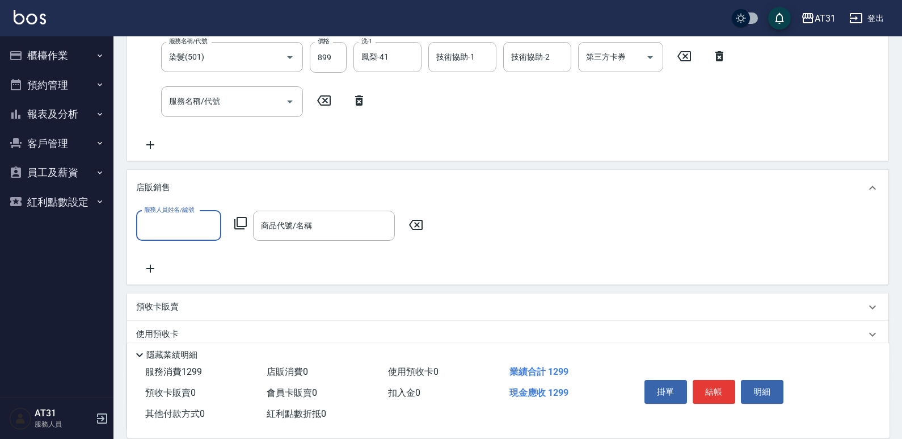
scroll to position [0, 0]
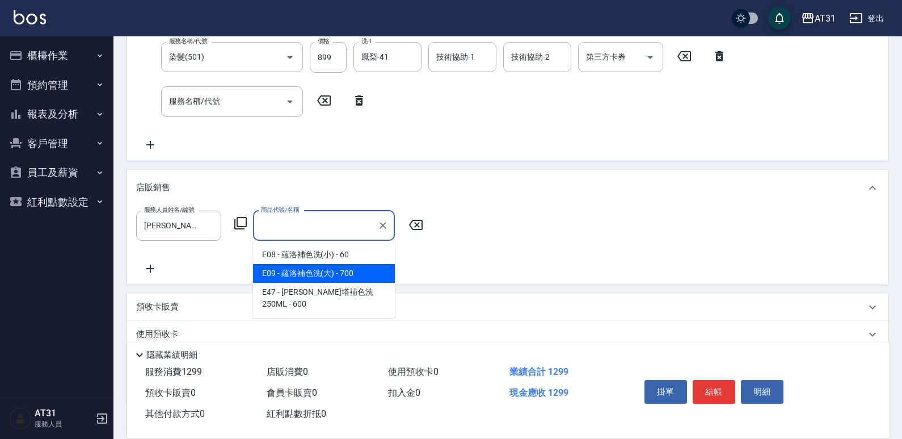
click at [483, 263] on div "服務人員姓名/編號 Andy-01 服務人員姓名/編號 商品代號/名稱 商品代號/名稱" at bounding box center [507, 242] width 743 height 65
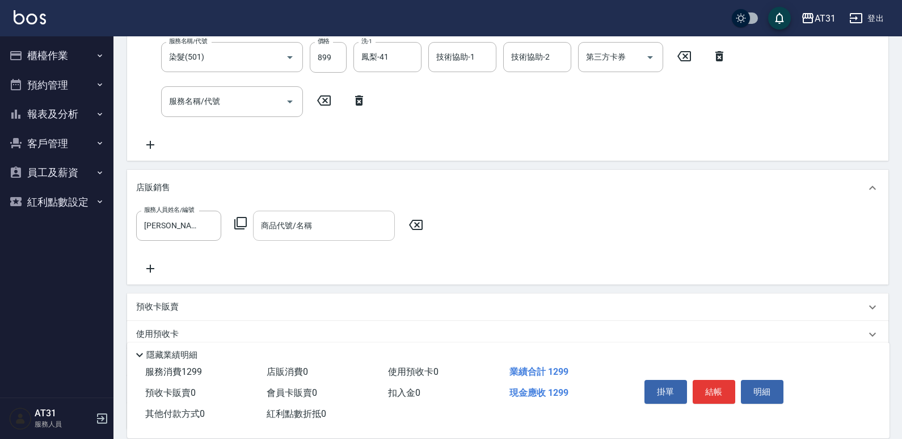
click at [345, 229] on input "商品代號/名稱" at bounding box center [324, 226] width 132 height 20
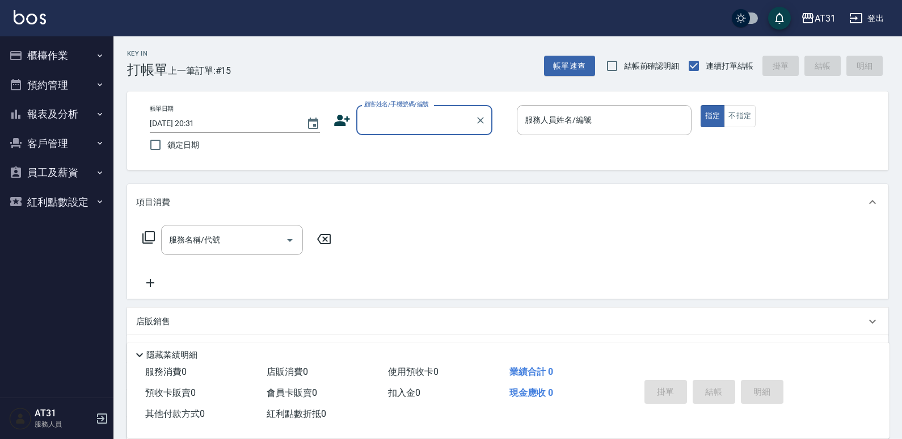
click at [61, 104] on button "報表及分析" at bounding box center [57, 113] width 104 height 29
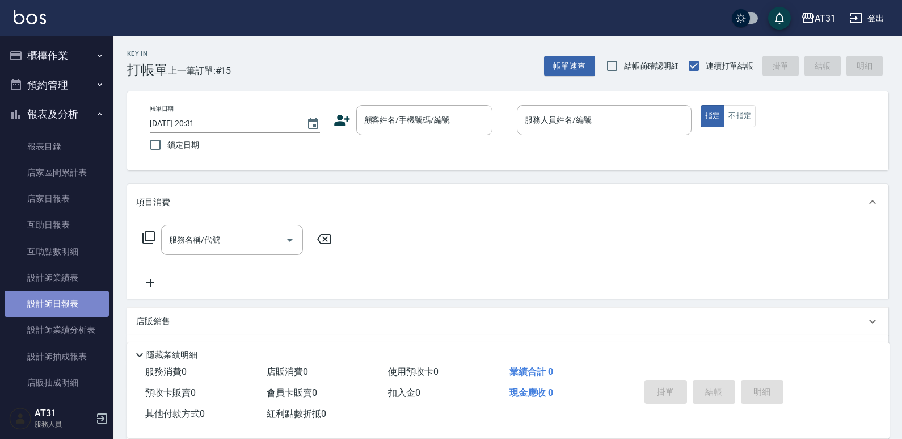
click at [80, 309] on link "設計師日報表" at bounding box center [57, 303] width 104 height 26
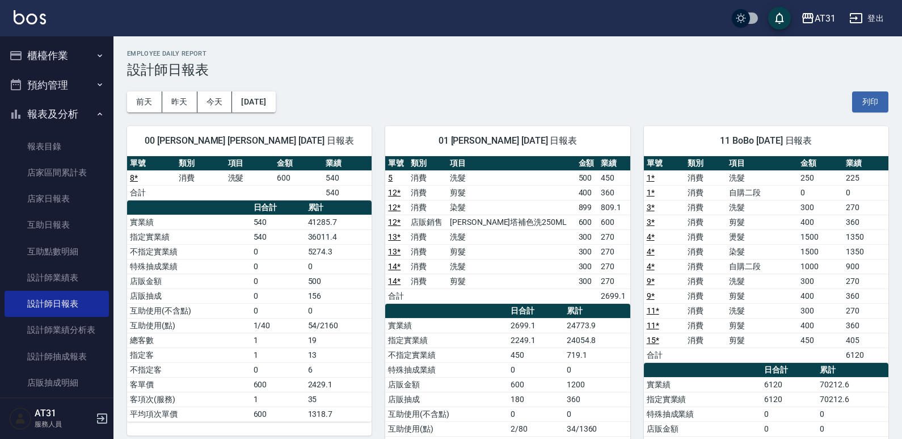
click at [71, 56] on button "櫃檯作業" at bounding box center [57, 55] width 104 height 29
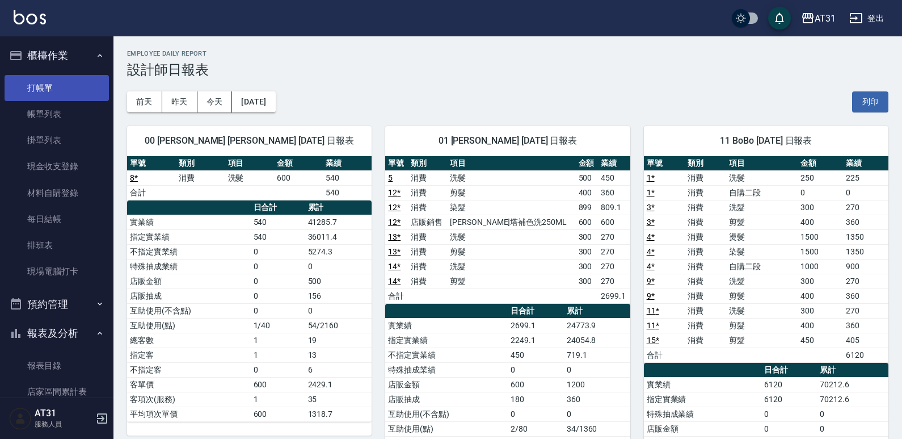
click at [71, 90] on link "打帳單" at bounding box center [57, 88] width 104 height 26
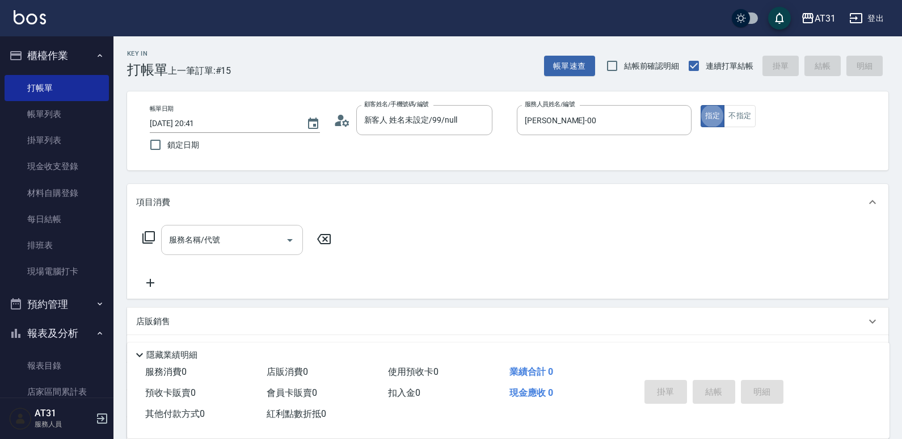
click at [261, 226] on div "服務名稱/代號" at bounding box center [232, 240] width 142 height 30
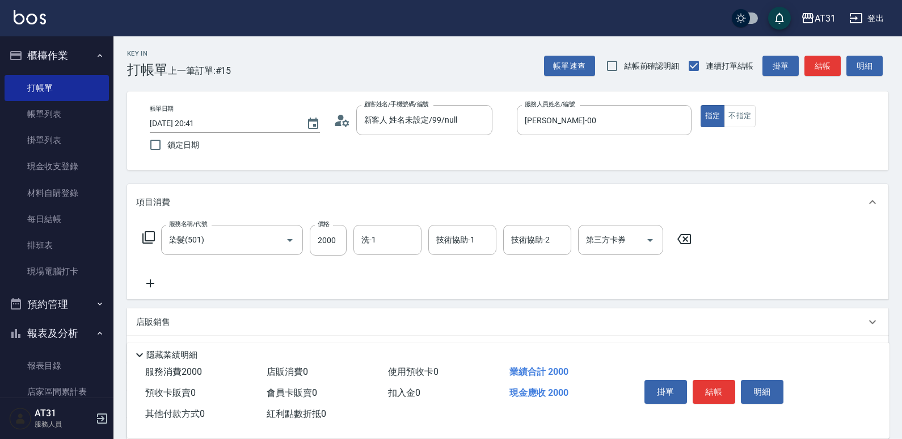
click at [153, 281] on icon at bounding box center [150, 283] width 28 height 14
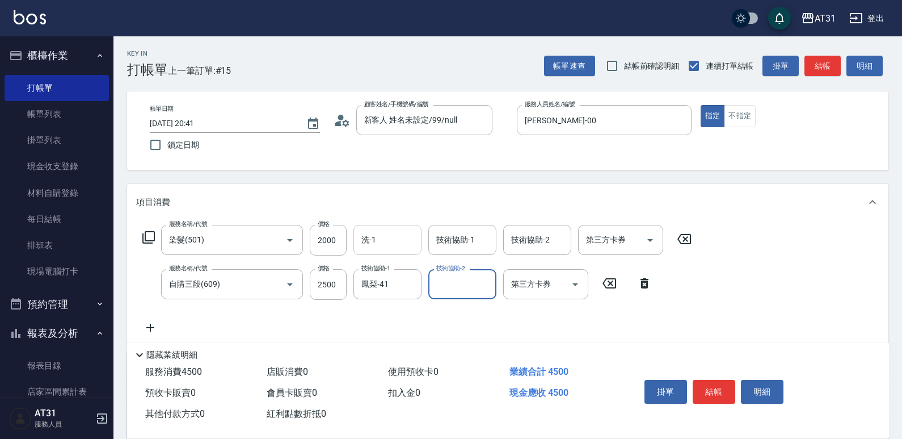
click at [375, 237] on input "洗-1" at bounding box center [388, 240] width 58 height 20
click at [166, 322] on div "服務名稱/代號 染髮(501) 服務名稱/代號 價格 2000 價格 洗-1 鳳梨-41 洗-1 技術協助-1 鳳梨-41 技術協助-1 技術協助-2 技術協…" at bounding box center [417, 279] width 562 height 109
click at [158, 326] on icon at bounding box center [150, 328] width 28 height 14
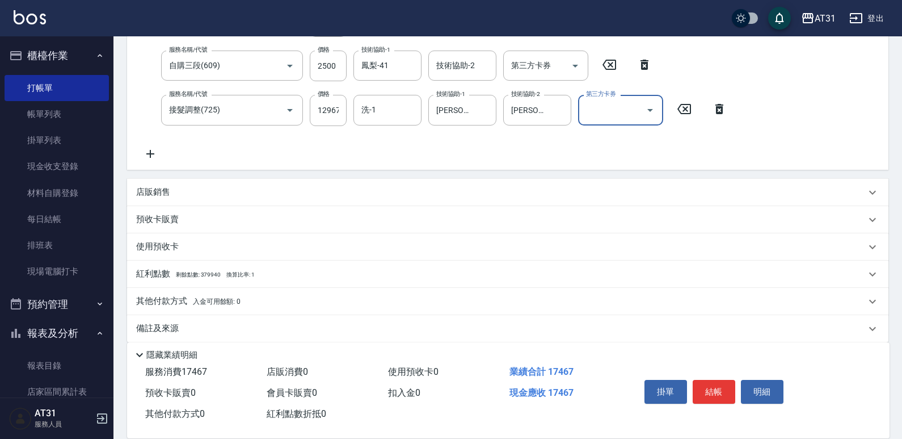
scroll to position [227, 0]
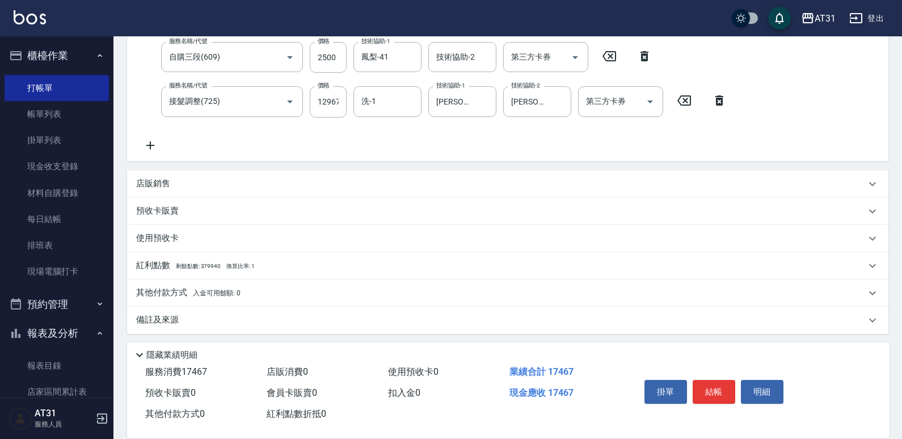
click at [183, 289] on p "其他付款方式 入金可用餘額: 0" at bounding box center [188, 292] width 104 height 12
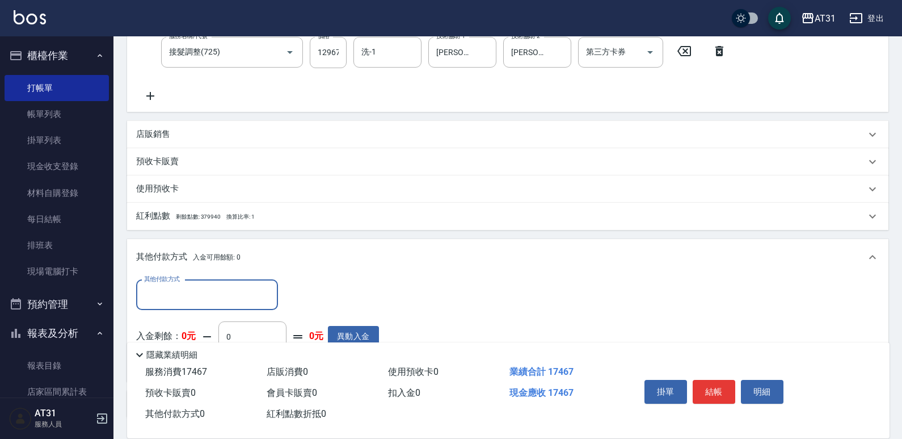
scroll to position [364, 0]
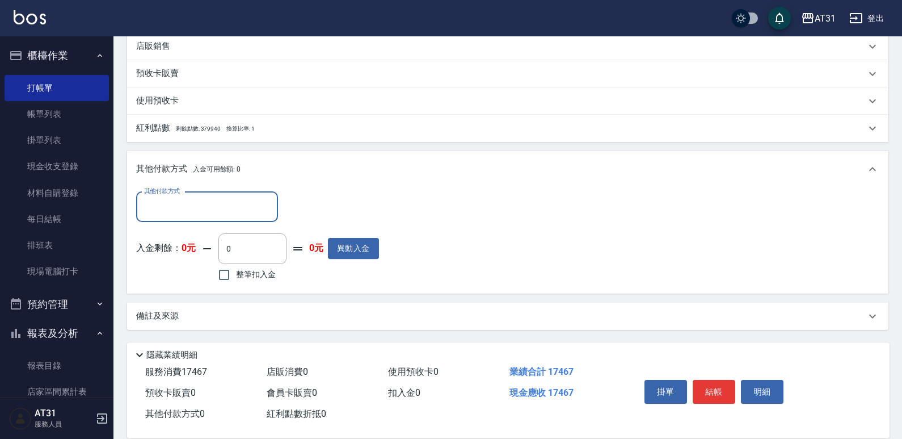
click at [198, 207] on input "其他付款方式" at bounding box center [207, 207] width 132 height 20
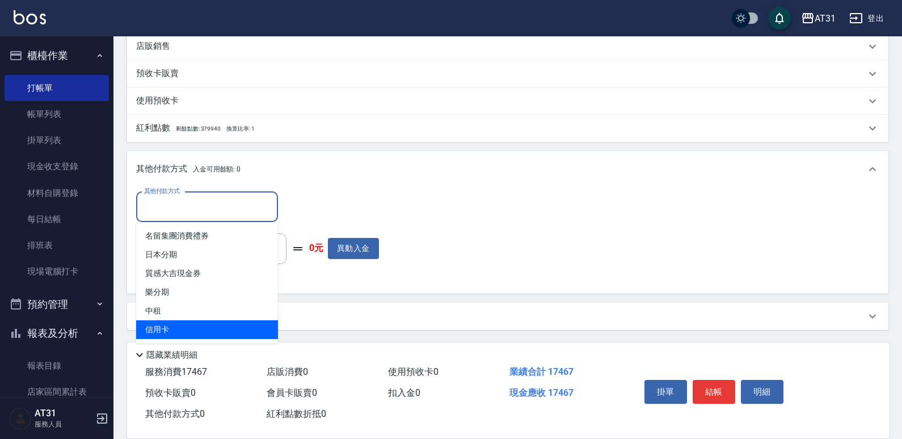
click at [168, 327] on span "信用卡" at bounding box center [207, 329] width 142 height 19
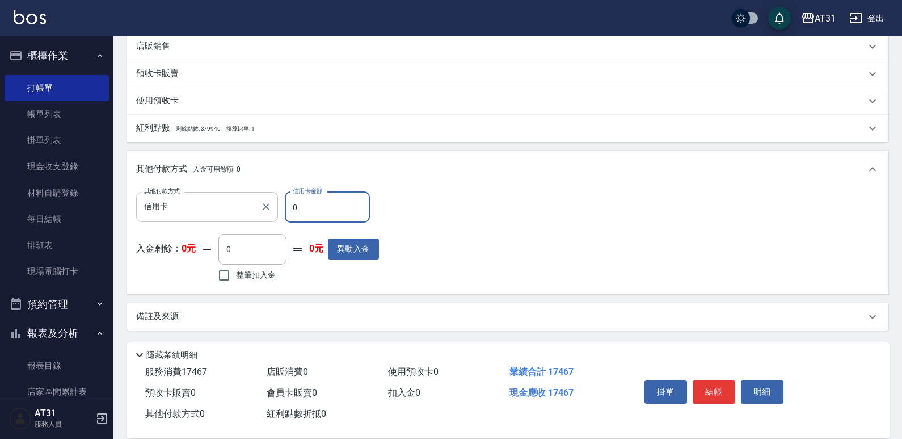
drag, startPoint x: 309, startPoint y: 208, endPoint x: 243, endPoint y: 219, distance: 66.7
click at [243, 219] on div "其他付款方式 信用卡 其他付款方式 信用卡金額 0 信用卡金額" at bounding box center [257, 207] width 243 height 31
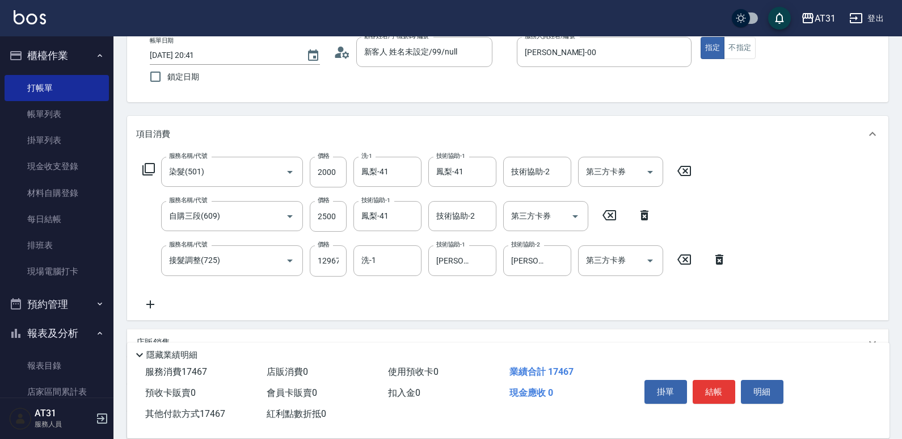
scroll to position [0, 0]
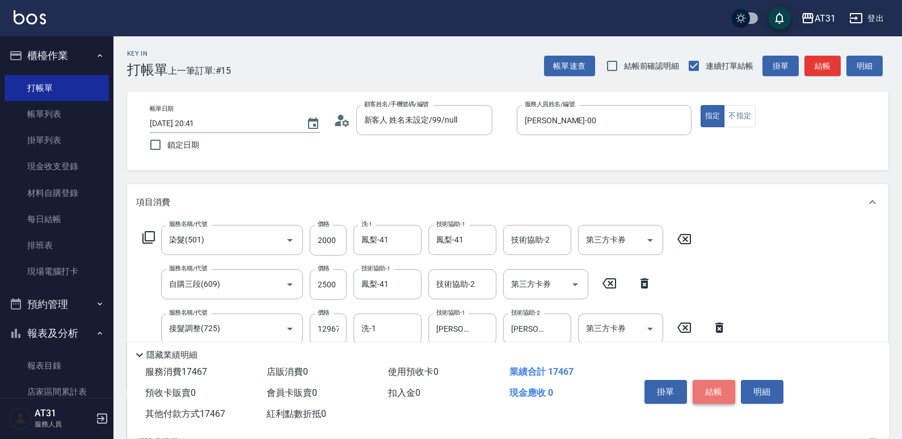
click at [717, 394] on button "結帳" at bounding box center [714, 392] width 43 height 24
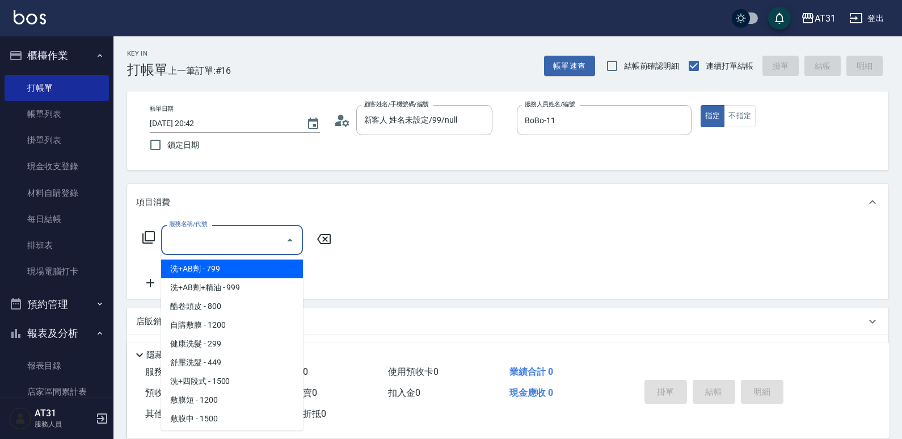
click at [247, 243] on input "服務名稱/代號" at bounding box center [223, 240] width 115 height 20
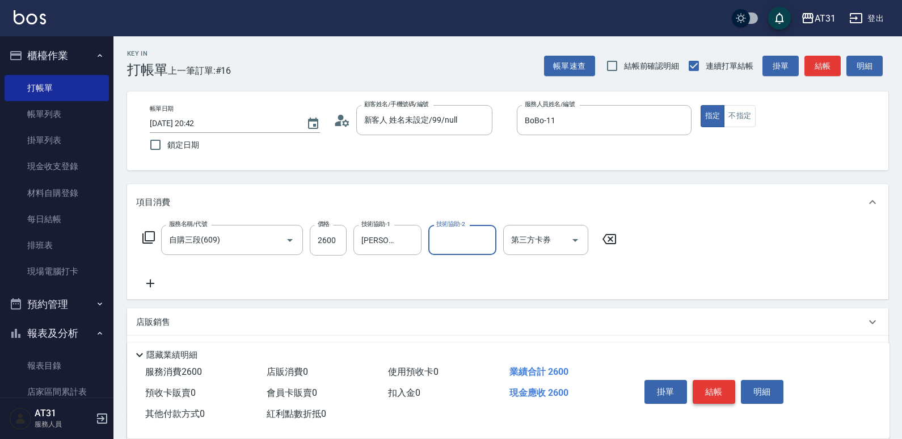
click at [706, 383] on button "結帳" at bounding box center [714, 392] width 43 height 24
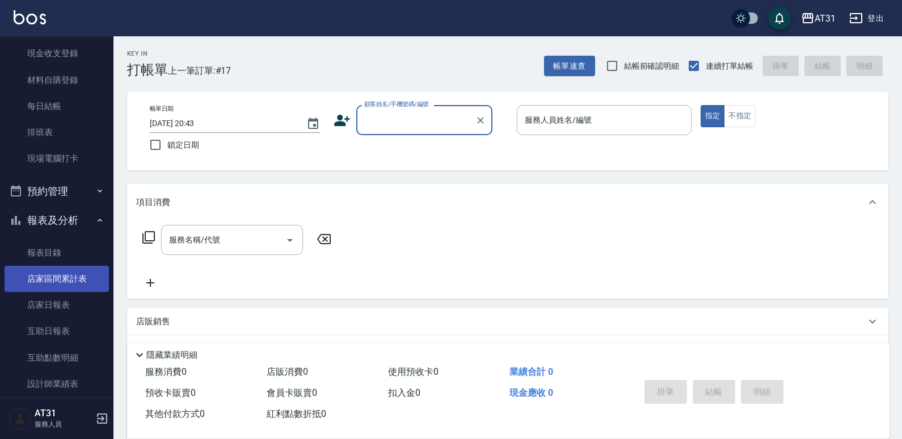
scroll to position [113, 0]
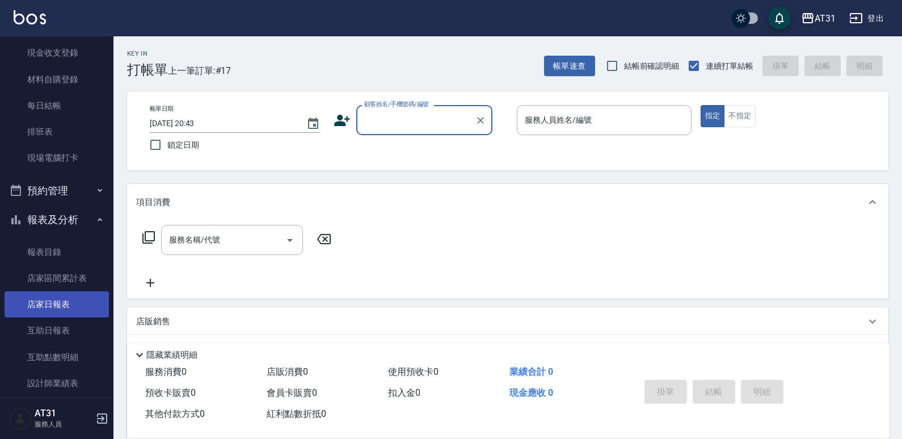
click at [64, 303] on link "店家日報表" at bounding box center [57, 304] width 104 height 26
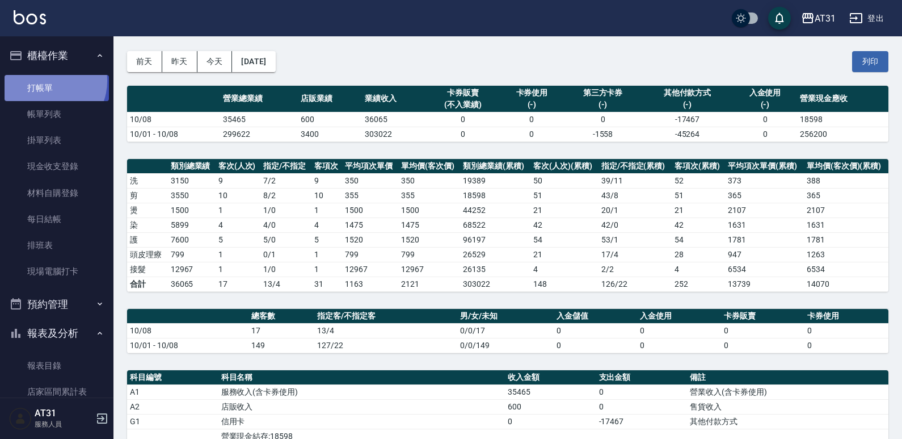
click at [47, 81] on link "打帳單" at bounding box center [57, 88] width 104 height 26
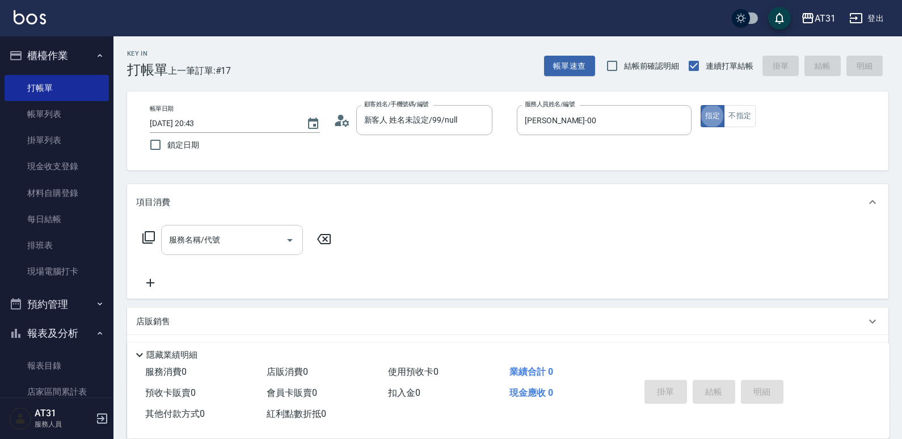
click at [183, 231] on div "服務名稱/代號 服務名稱/代號" at bounding box center [232, 240] width 142 height 30
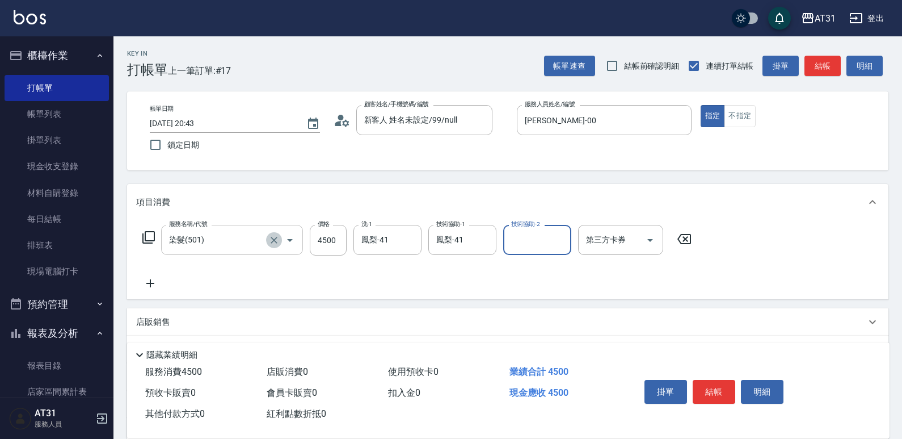
click at [273, 236] on icon "Clear" at bounding box center [273, 239] width 11 height 11
click at [147, 281] on icon at bounding box center [150, 283] width 28 height 14
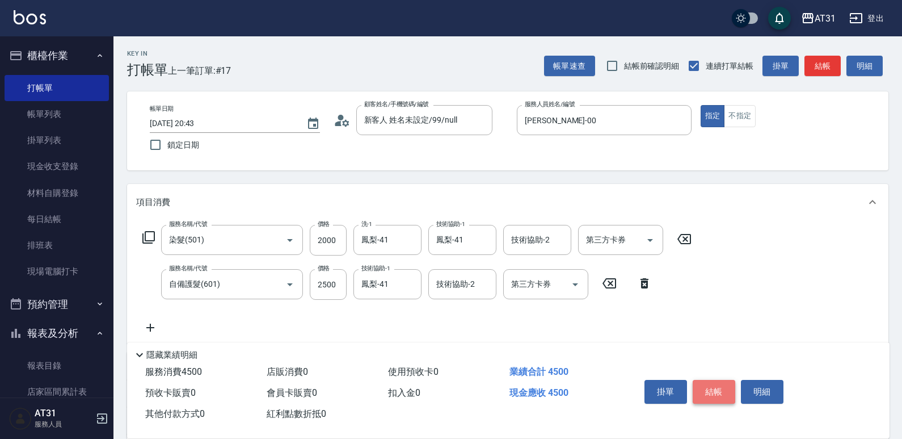
click at [718, 388] on button "結帳" at bounding box center [714, 392] width 43 height 24
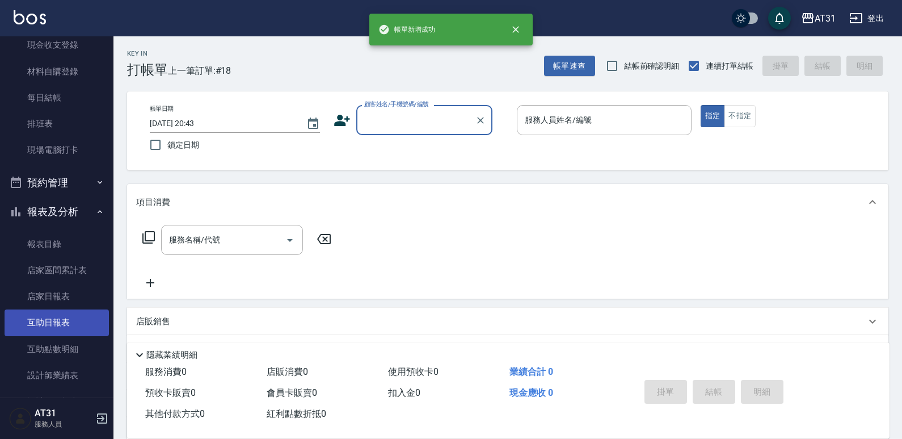
scroll to position [170, 0]
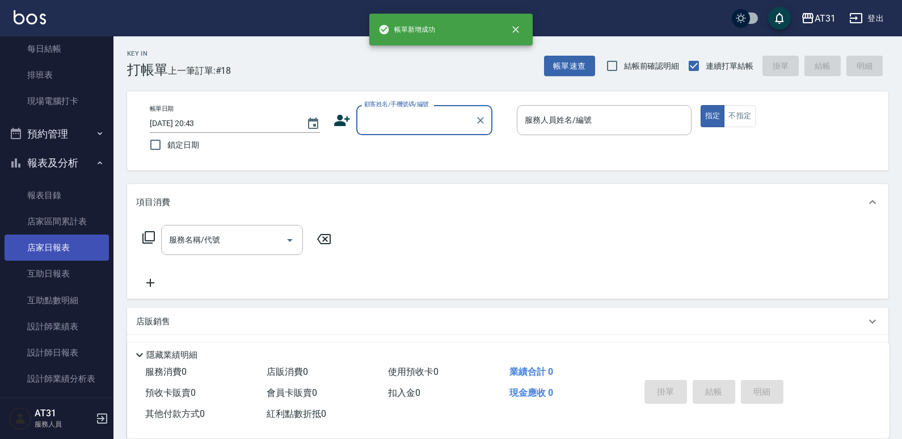
click at [48, 255] on link "店家日報表" at bounding box center [57, 247] width 104 height 26
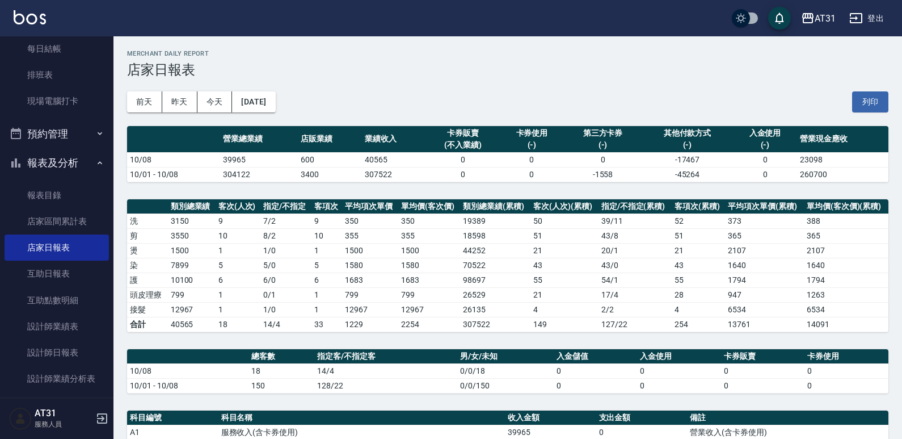
drag, startPoint x: 456, startPoint y: 92, endPoint x: 404, endPoint y: 82, distance: 53.3
click at [404, 82] on div "前天 昨天 今天 2025/10/08 列印" at bounding box center [507, 102] width 761 height 48
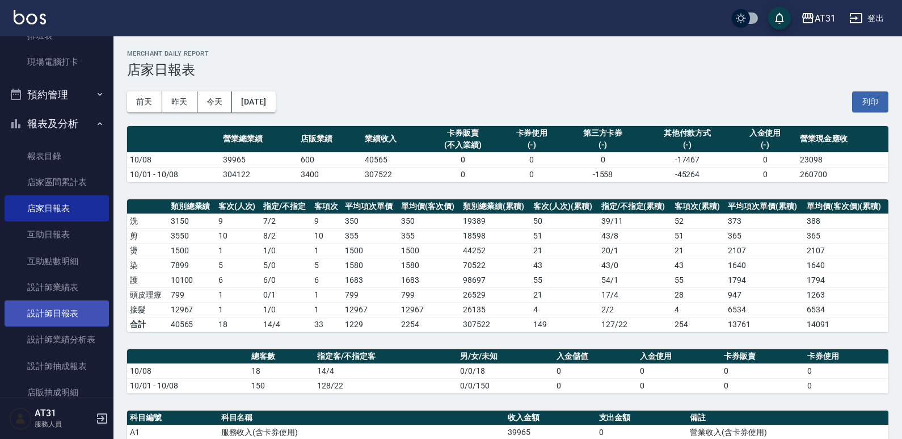
scroll to position [210, 0]
click at [69, 306] on link "設計師日報表" at bounding box center [57, 313] width 104 height 26
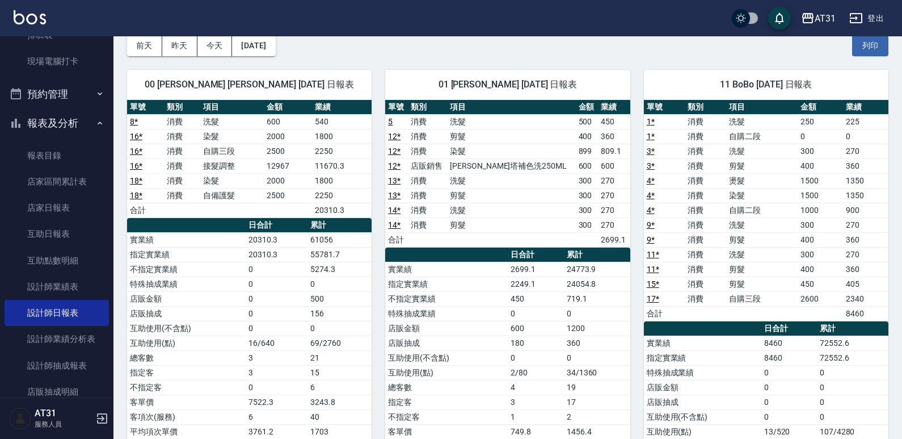
scroll to position [57, 0]
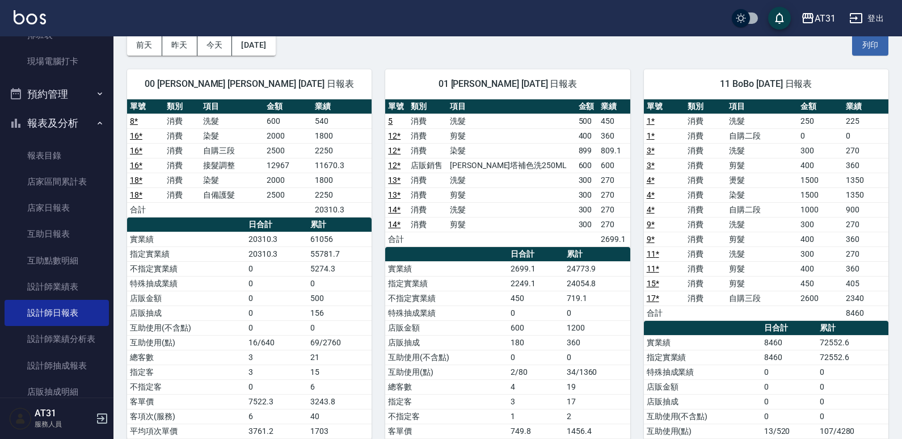
drag, startPoint x: 380, startPoint y: 283, endPoint x: 301, endPoint y: 292, distance: 78.8
drag, startPoint x: 301, startPoint y: 292, endPoint x: 263, endPoint y: 303, distance: 39.5
drag, startPoint x: 263, startPoint y: 303, endPoint x: 217, endPoint y: 314, distance: 47.9
click at [217, 314] on td "店販抽成" at bounding box center [186, 312] width 119 height 15
drag, startPoint x: 268, startPoint y: 311, endPoint x: 227, endPoint y: 318, distance: 42.0
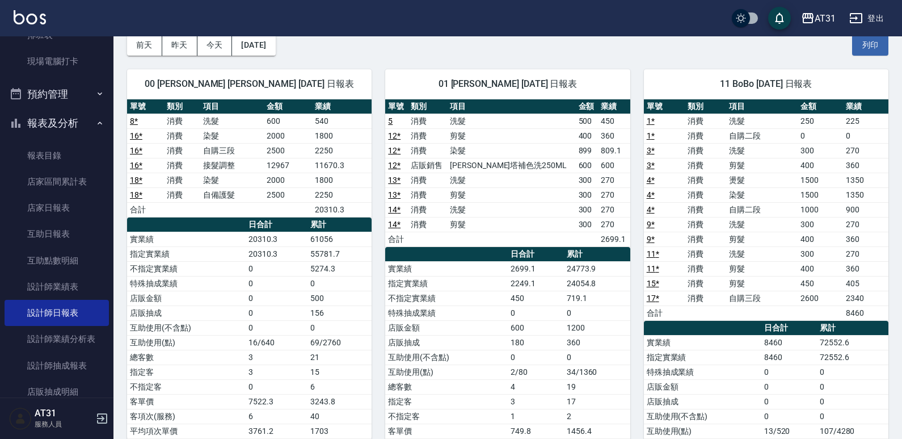
click at [227, 318] on td "店販抽成" at bounding box center [186, 312] width 119 height 15
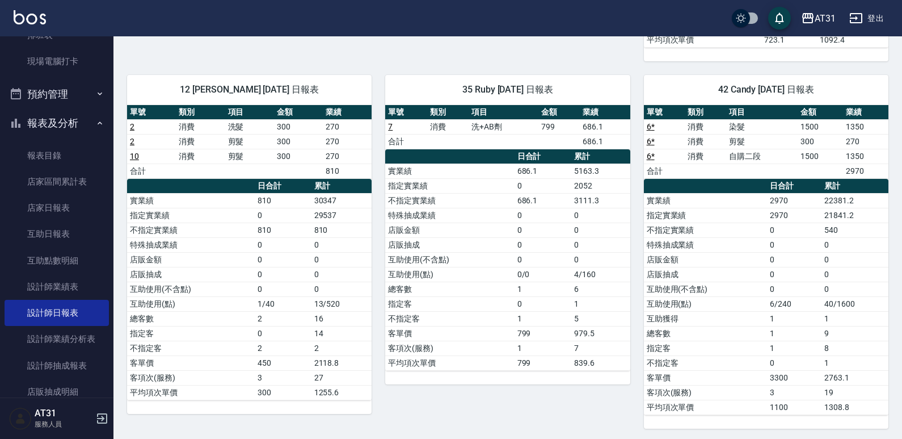
scroll to position [525, 0]
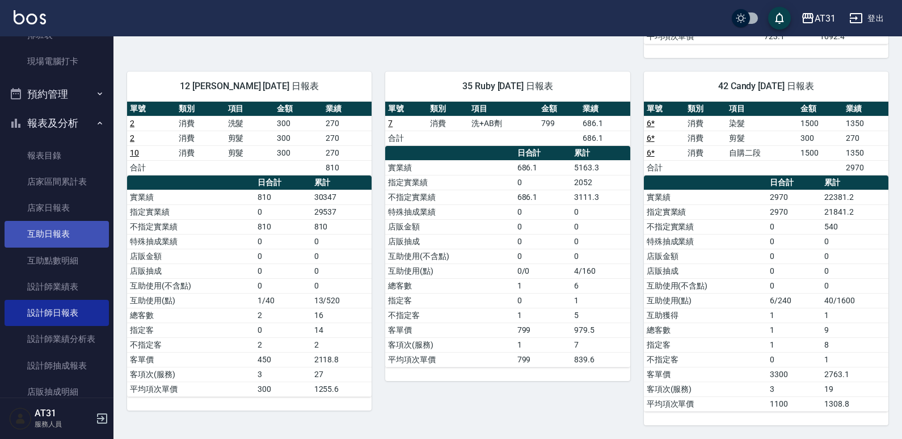
click at [81, 229] on link "互助日報表" at bounding box center [57, 234] width 104 height 26
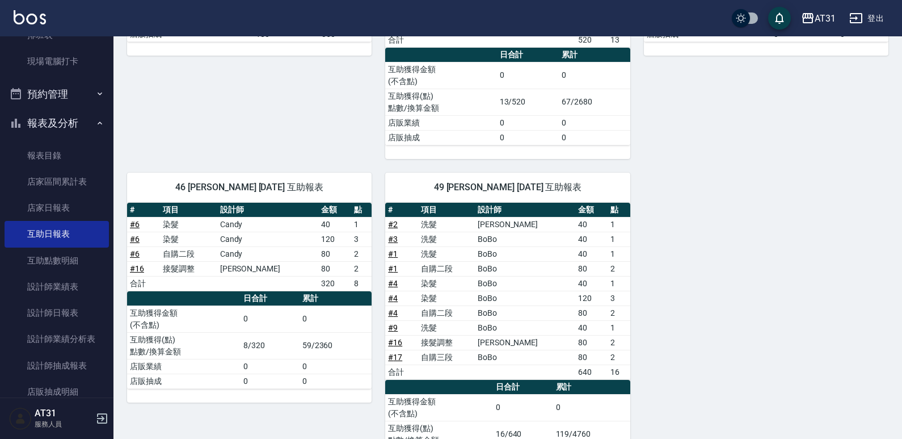
scroll to position [136, 0]
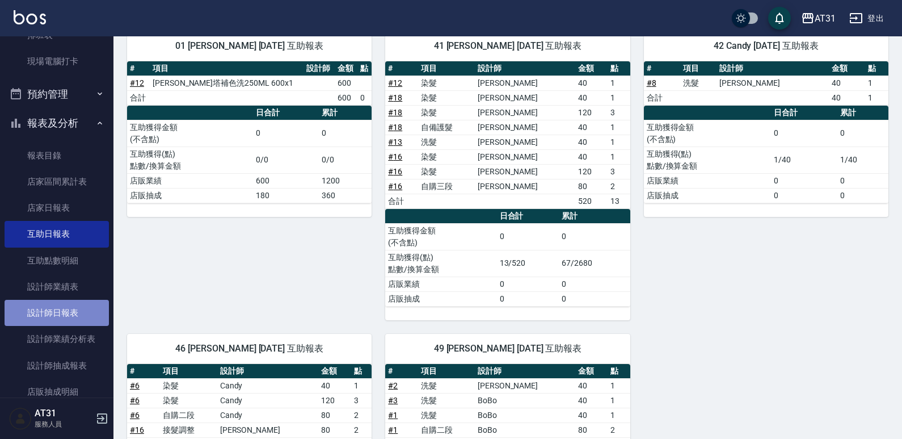
click at [75, 310] on link "設計師日報表" at bounding box center [57, 313] width 104 height 26
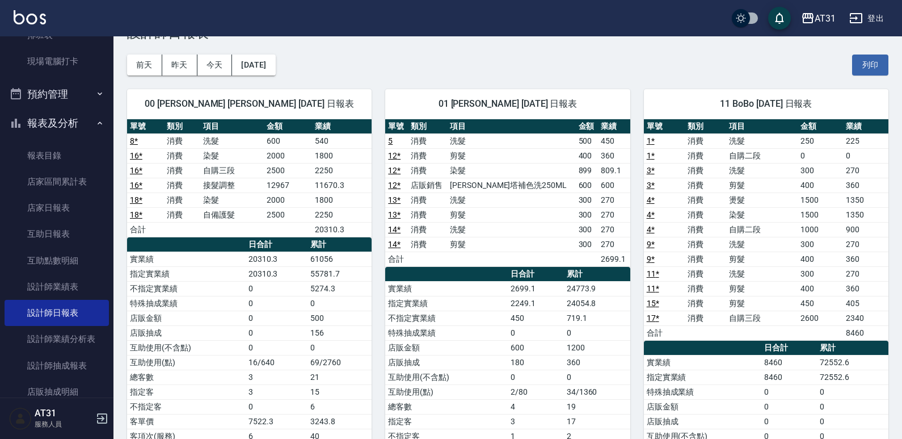
scroll to position [57, 0]
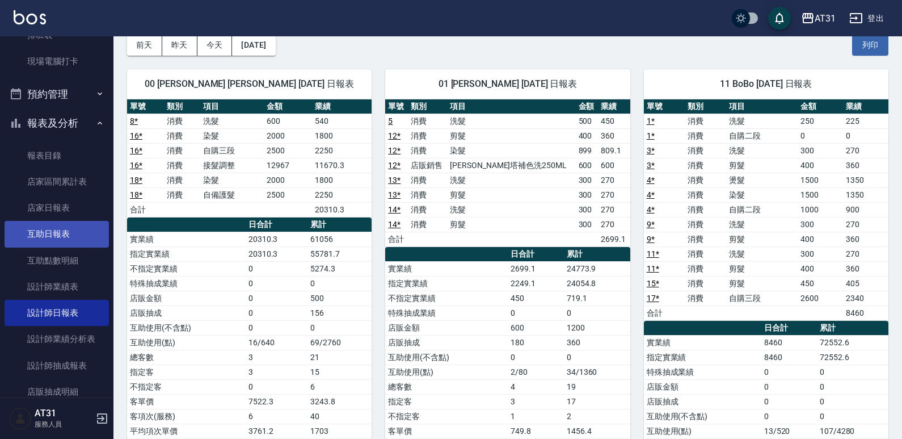
click at [56, 231] on link "互助日報表" at bounding box center [57, 234] width 104 height 26
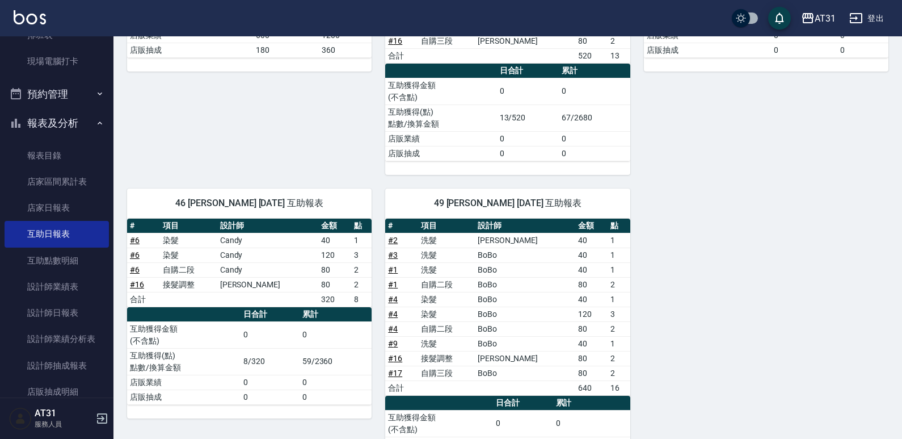
scroll to position [363, 0]
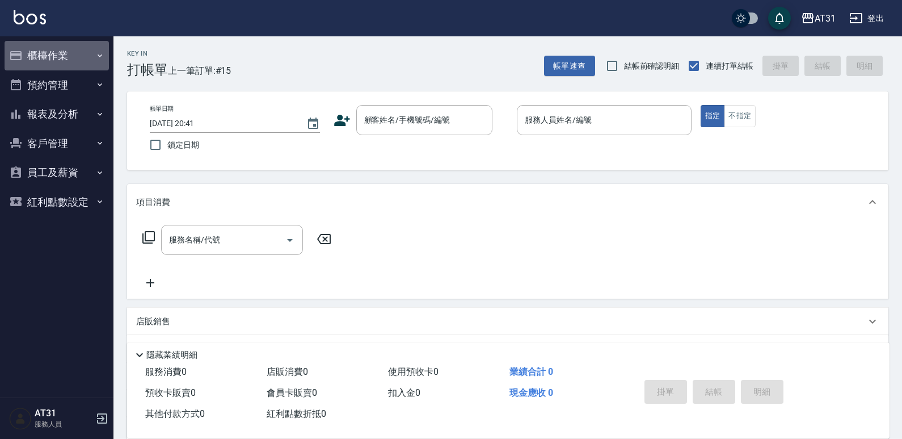
click at [83, 68] on button "櫃檯作業" at bounding box center [57, 55] width 104 height 29
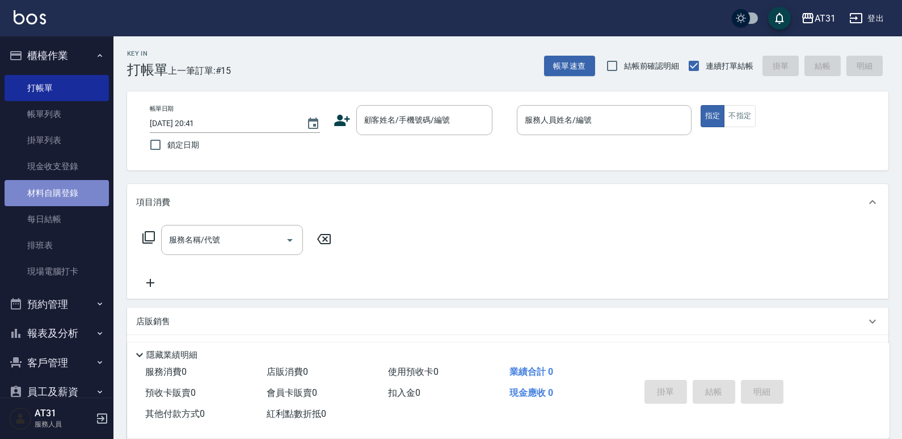
click at [72, 190] on link "材料自購登錄" at bounding box center [57, 193] width 104 height 26
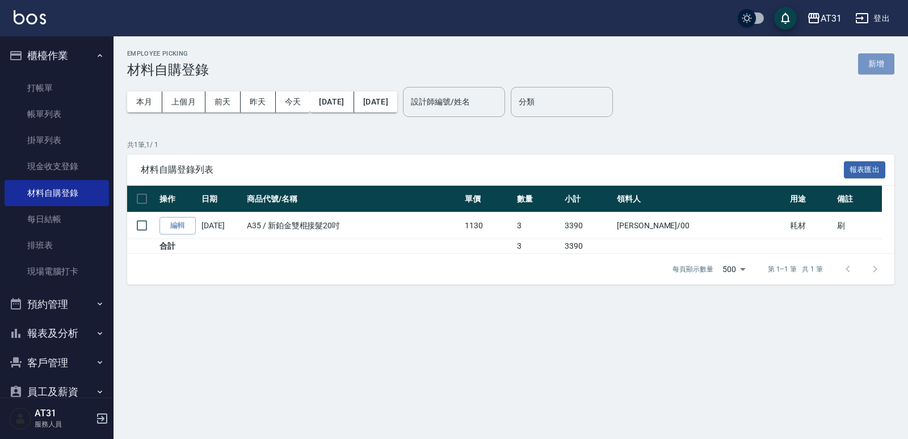
click at [886, 57] on button "新增" at bounding box center [876, 63] width 36 height 21
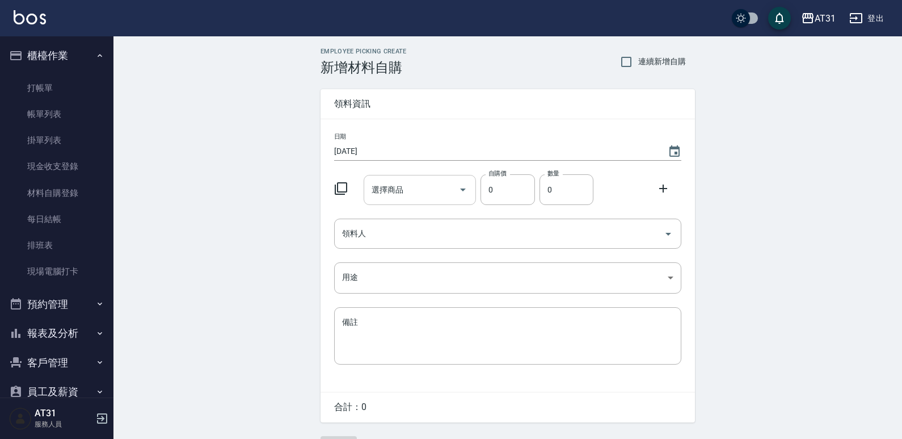
click at [407, 188] on input "選擇商品" at bounding box center [412, 190] width 86 height 20
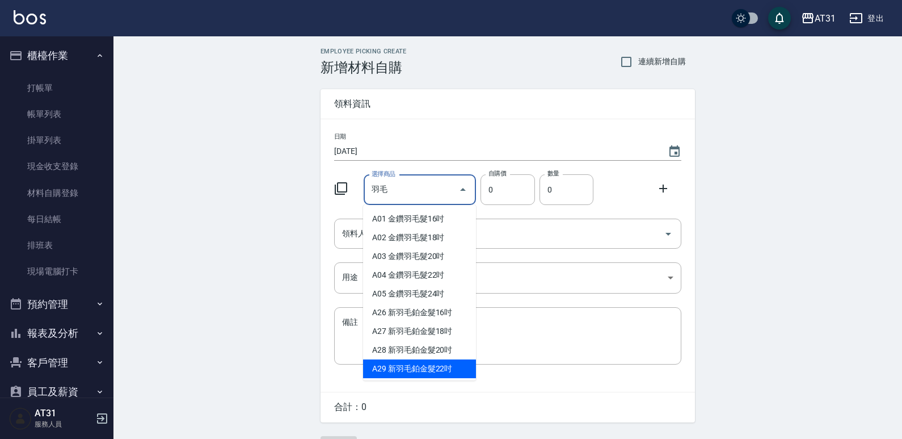
type input "新羽毛鉑金髮22吋"
type input "2380"
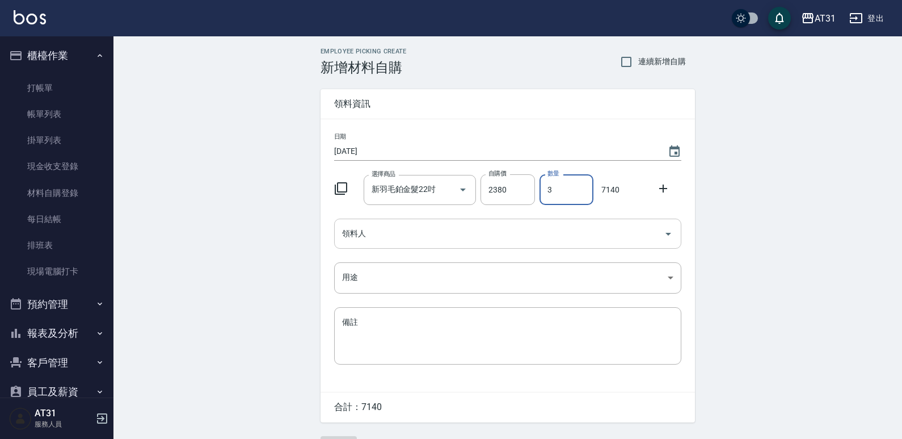
type input "3"
click at [419, 225] on input "領料人" at bounding box center [499, 234] width 320 height 20
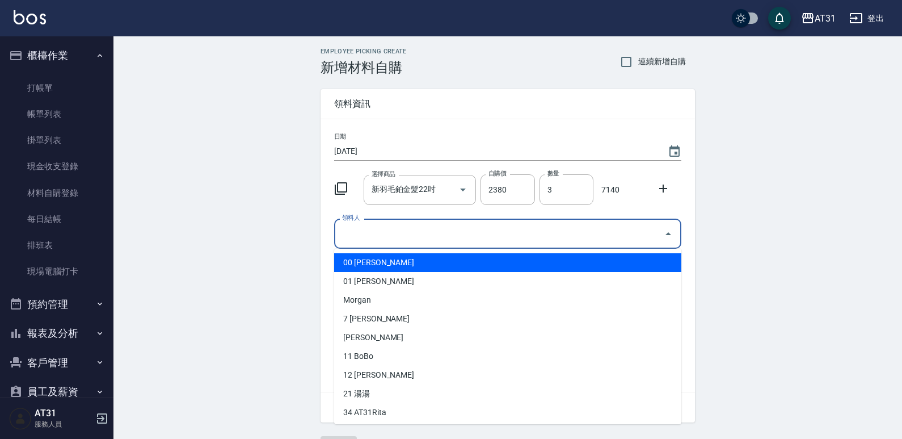
click at [385, 265] on li "00 [PERSON_NAME]" at bounding box center [507, 262] width 347 height 19
type input "[PERSON_NAME]"
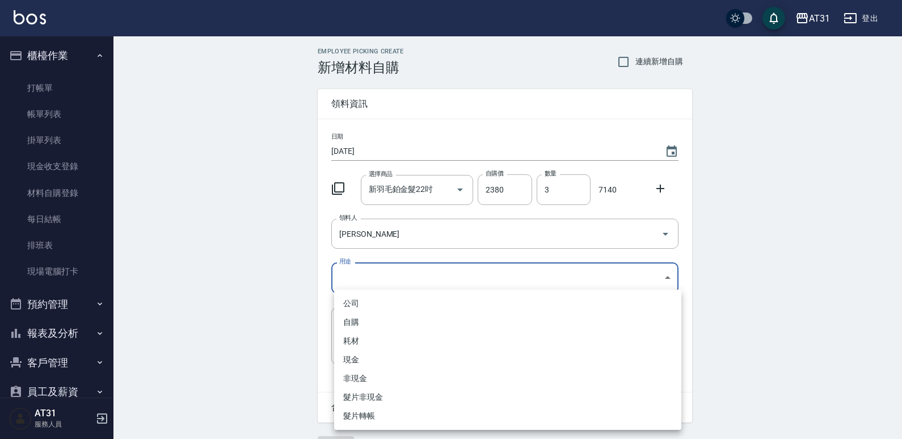
click at [384, 269] on body "AT31 登出 櫃檯作業 打帳單 帳單列表 掛單列表 現金收支登錄 材料自購登錄 每日結帳 排班表 現場電腦打卡 預約管理 預約管理 單日預約紀錄 單週預約紀…" at bounding box center [451, 233] width 902 height 467
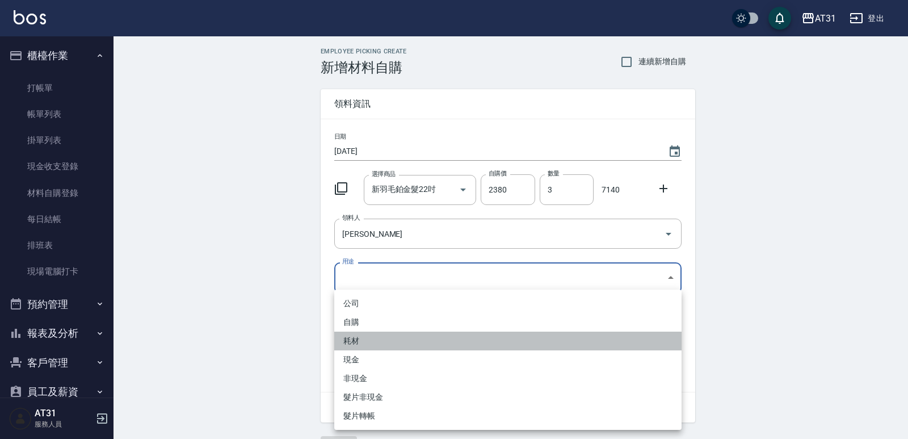
click at [349, 341] on li "耗材" at bounding box center [507, 340] width 347 height 19
